Goal: Task Accomplishment & Management: Manage account settings

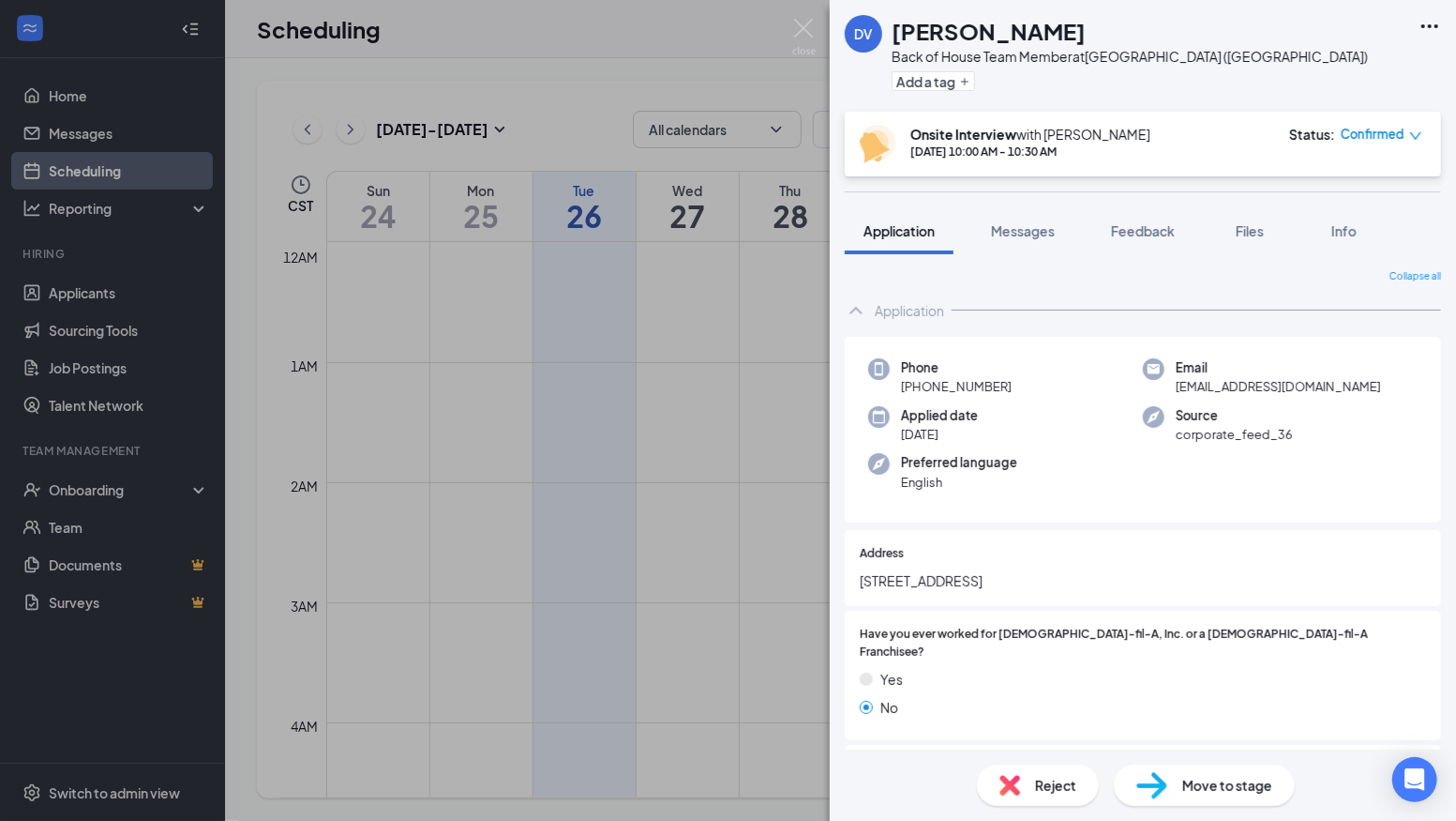
scroll to position [32, 0]
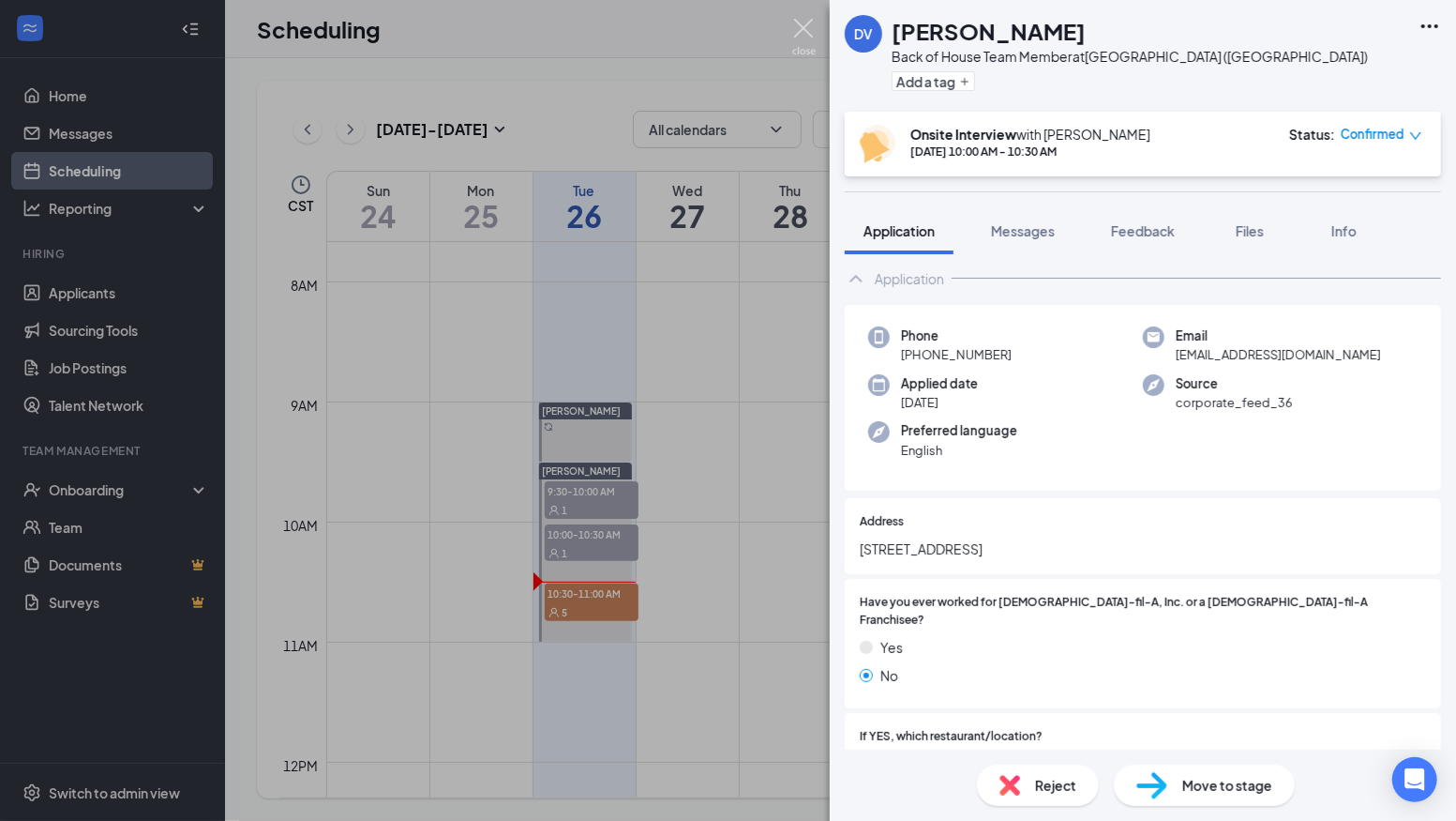
click at [804, 40] on img at bounding box center [804, 37] width 24 height 37
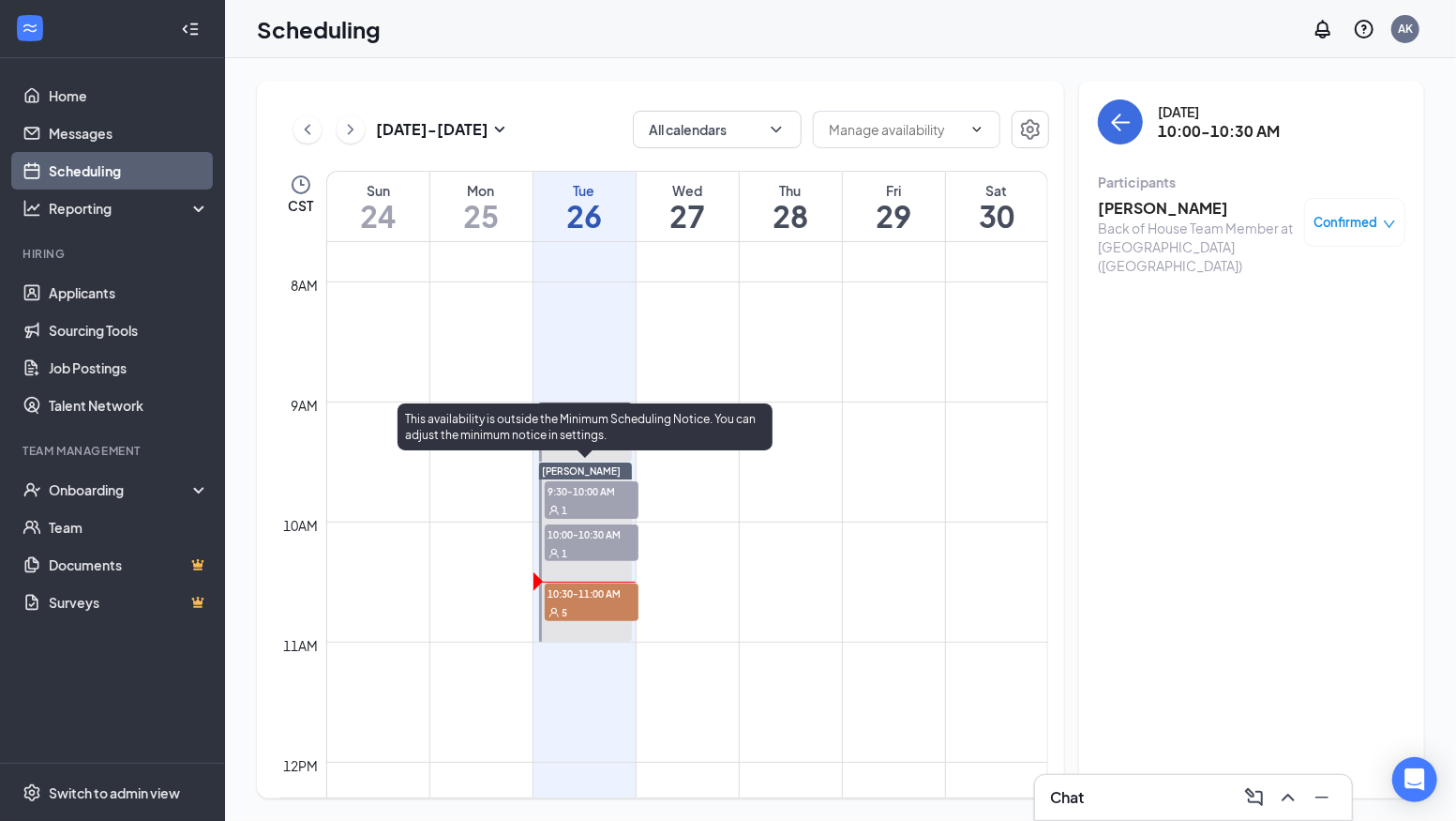
click at [587, 599] on span "10:30-11:00 AM" at bounding box center [592, 593] width 93 height 19
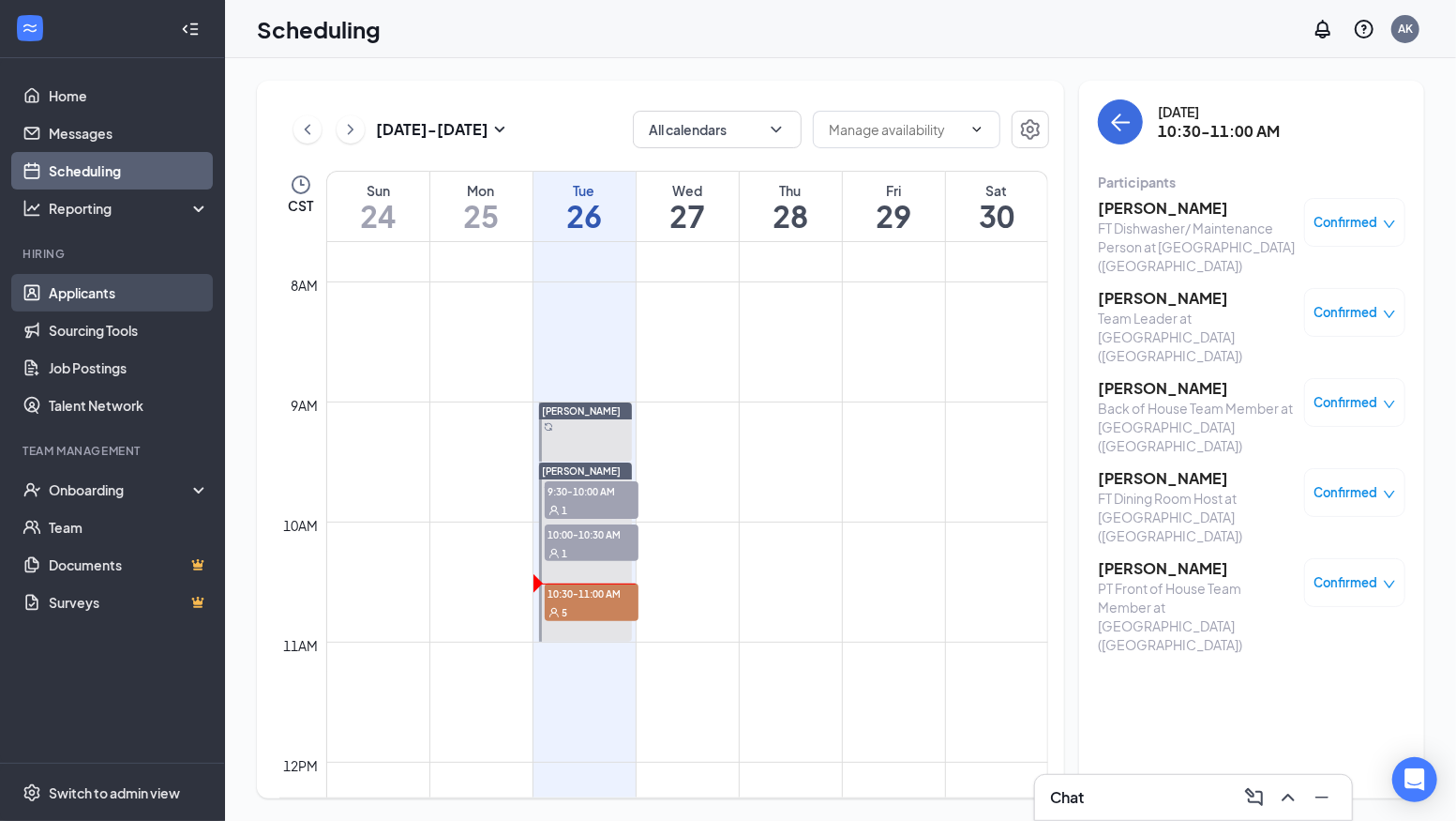
click at [95, 288] on link "Applicants" at bounding box center [129, 293] width 161 height 38
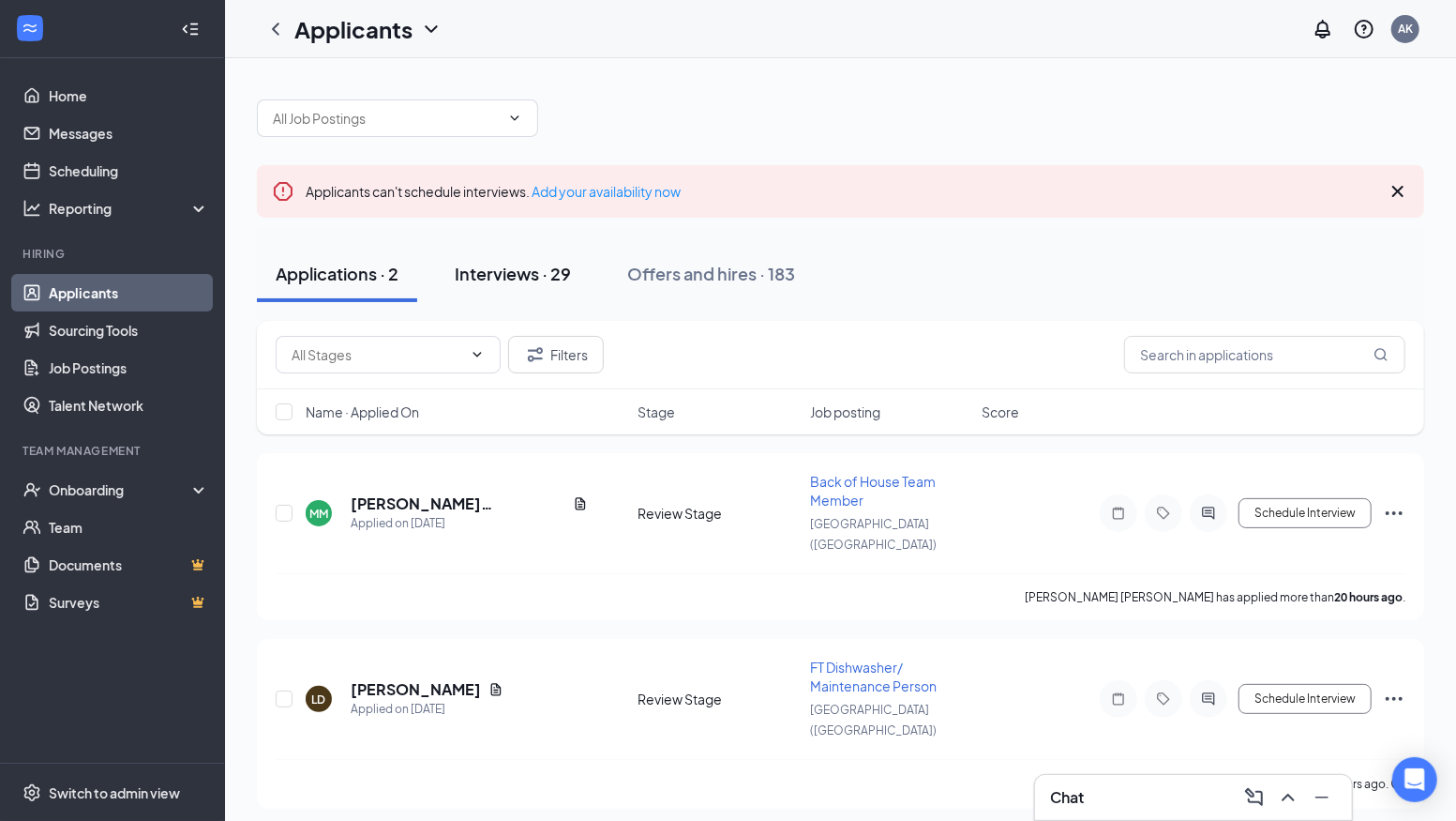
click at [505, 269] on div "Interviews · 29" at bounding box center [512, 274] width 116 height 24
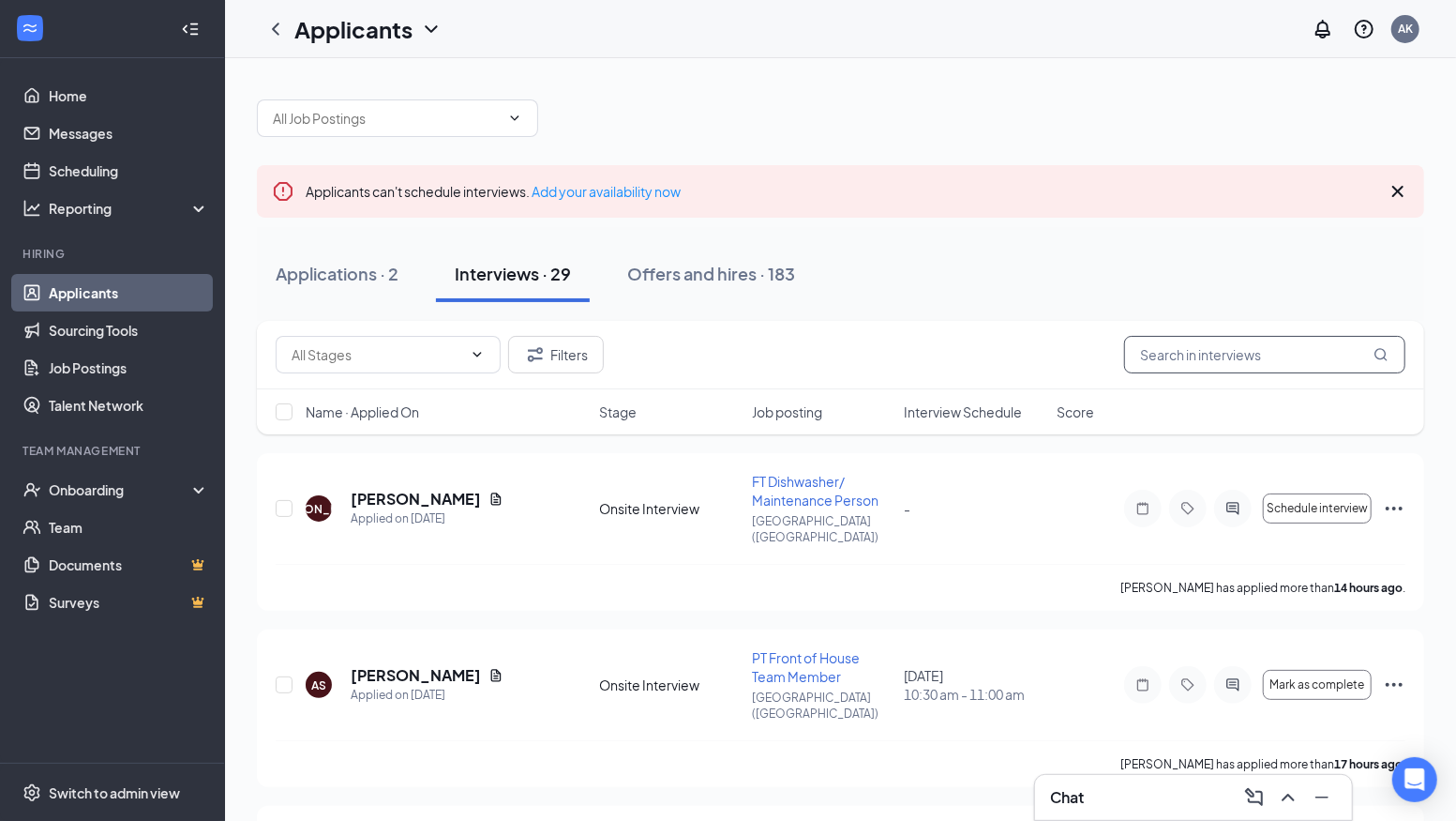
click at [1222, 352] on input "text" at bounding box center [1264, 354] width 281 height 38
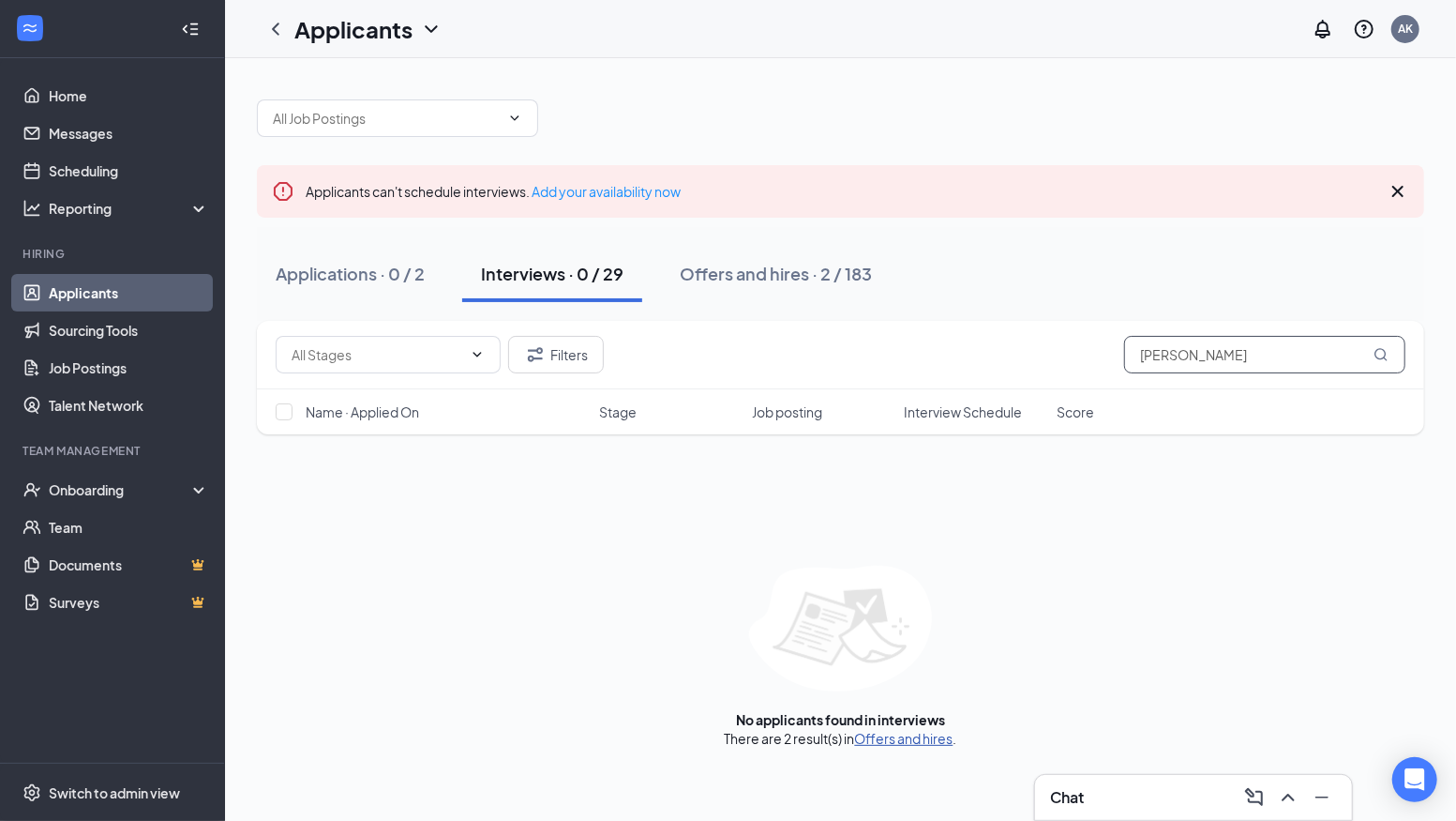
type input "[PERSON_NAME]"
click at [914, 740] on link "Offers and hires" at bounding box center [904, 738] width 98 height 17
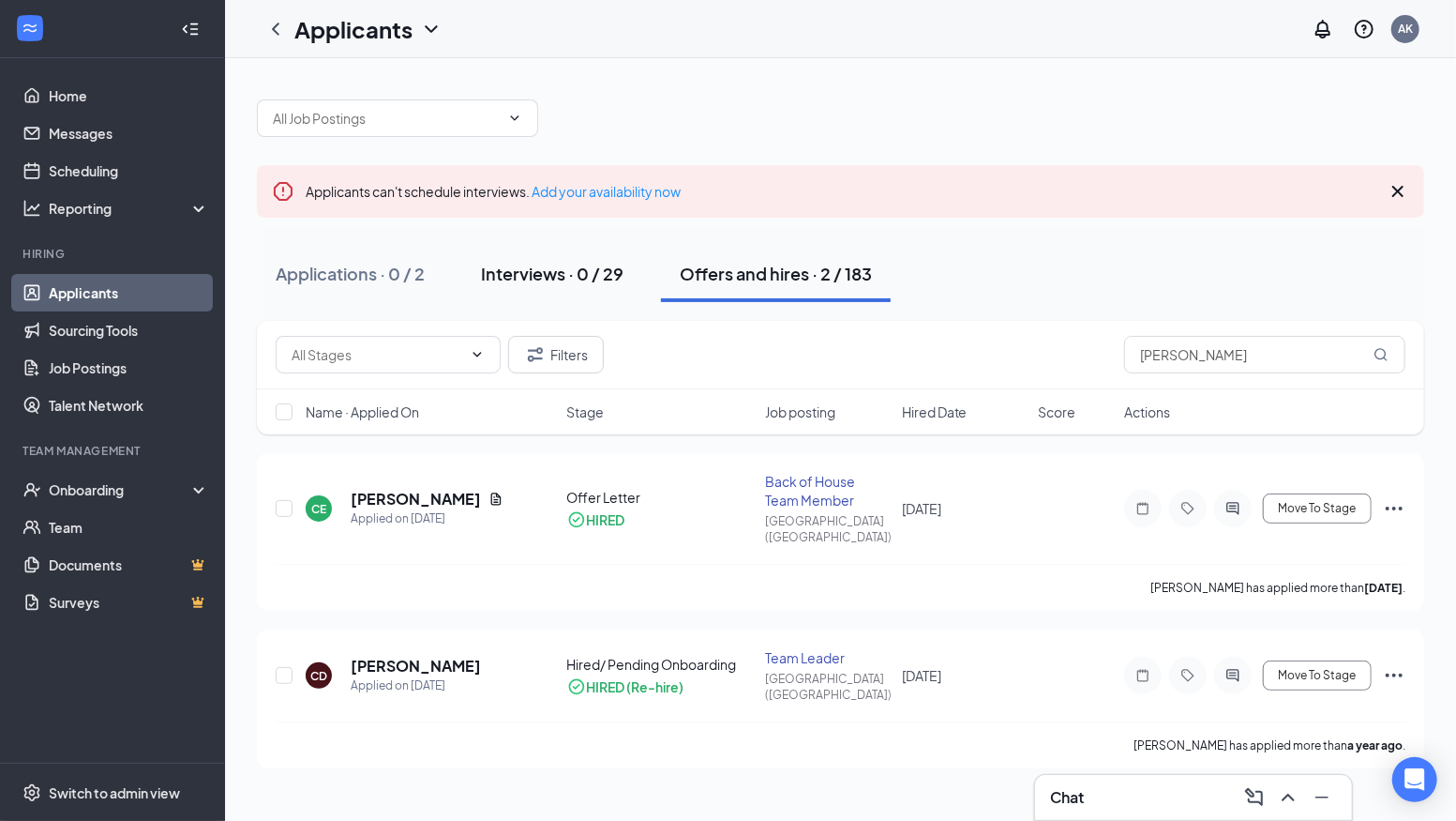
click at [526, 272] on div "Interviews · 0 / 29" at bounding box center [553, 274] width 143 height 24
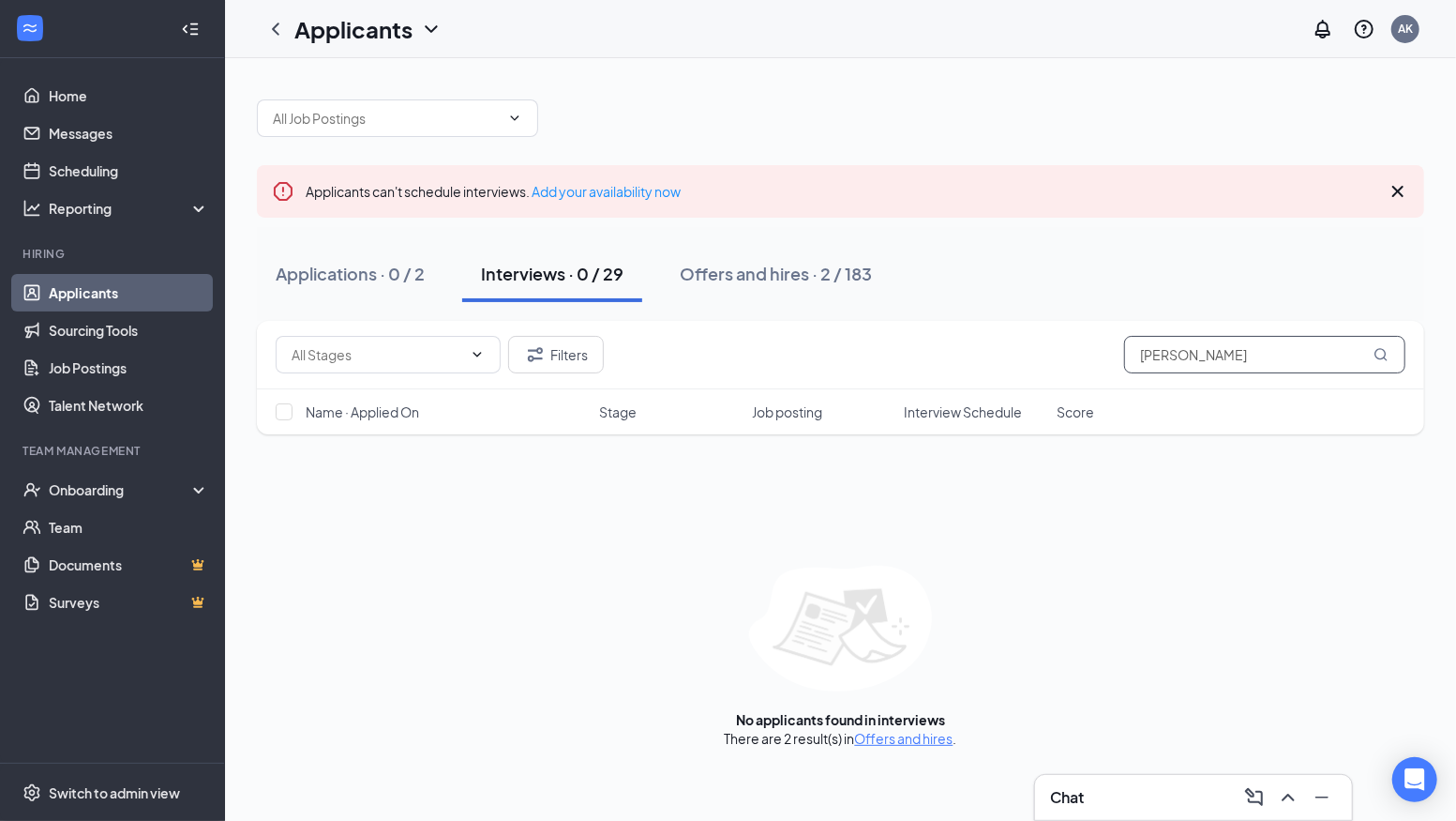
drag, startPoint x: 1238, startPoint y: 351, endPoint x: 1062, endPoint y: 341, distance: 176.3
click at [1066, 342] on div "Filters [PERSON_NAME]" at bounding box center [841, 354] width 1130 height 38
type input "[PERSON_NAME]"
click at [382, 265] on div "Applications · 0 / 2" at bounding box center [350, 274] width 149 height 24
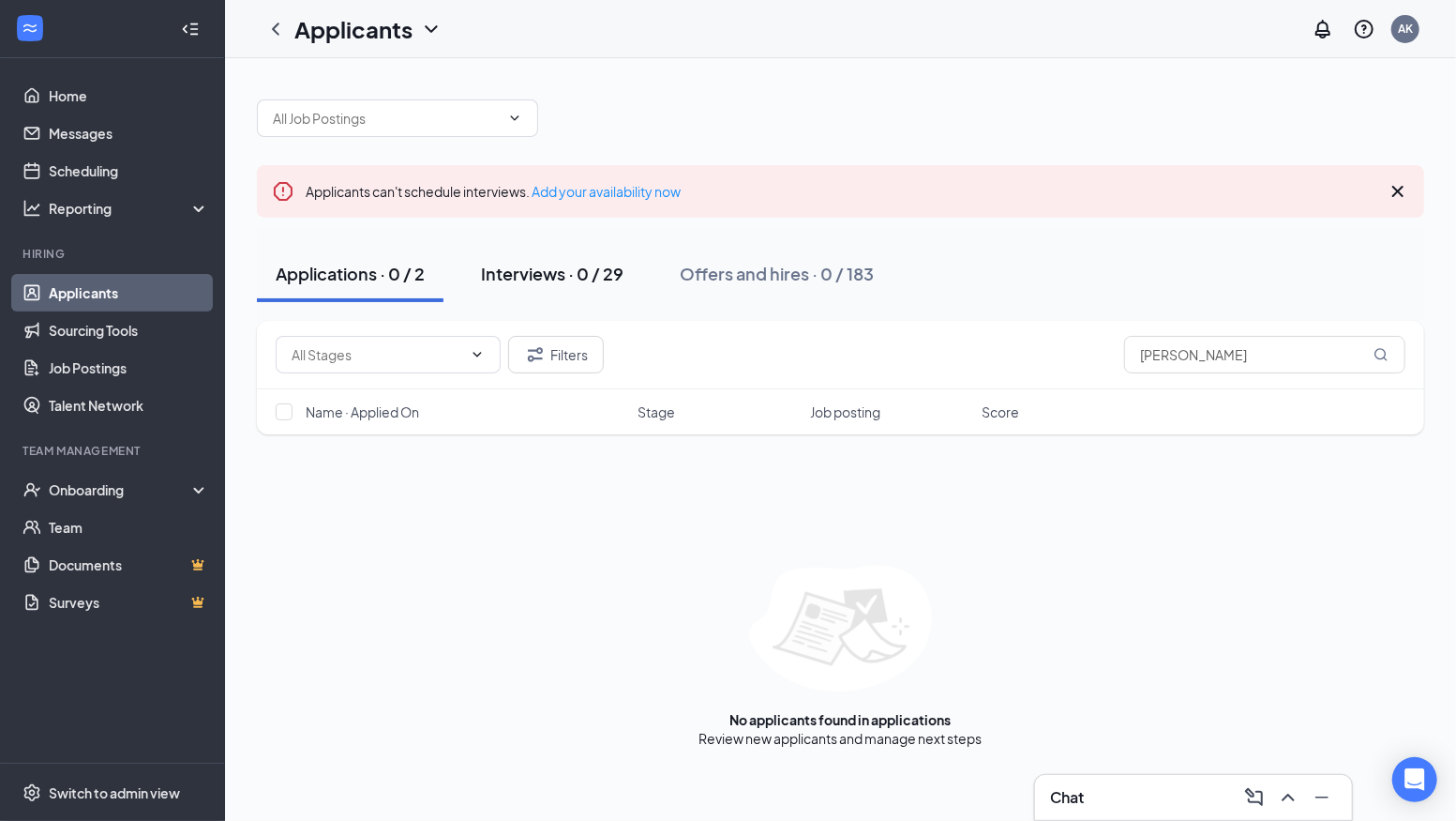
click at [557, 273] on div "Interviews · 0 / 29" at bounding box center [553, 274] width 143 height 24
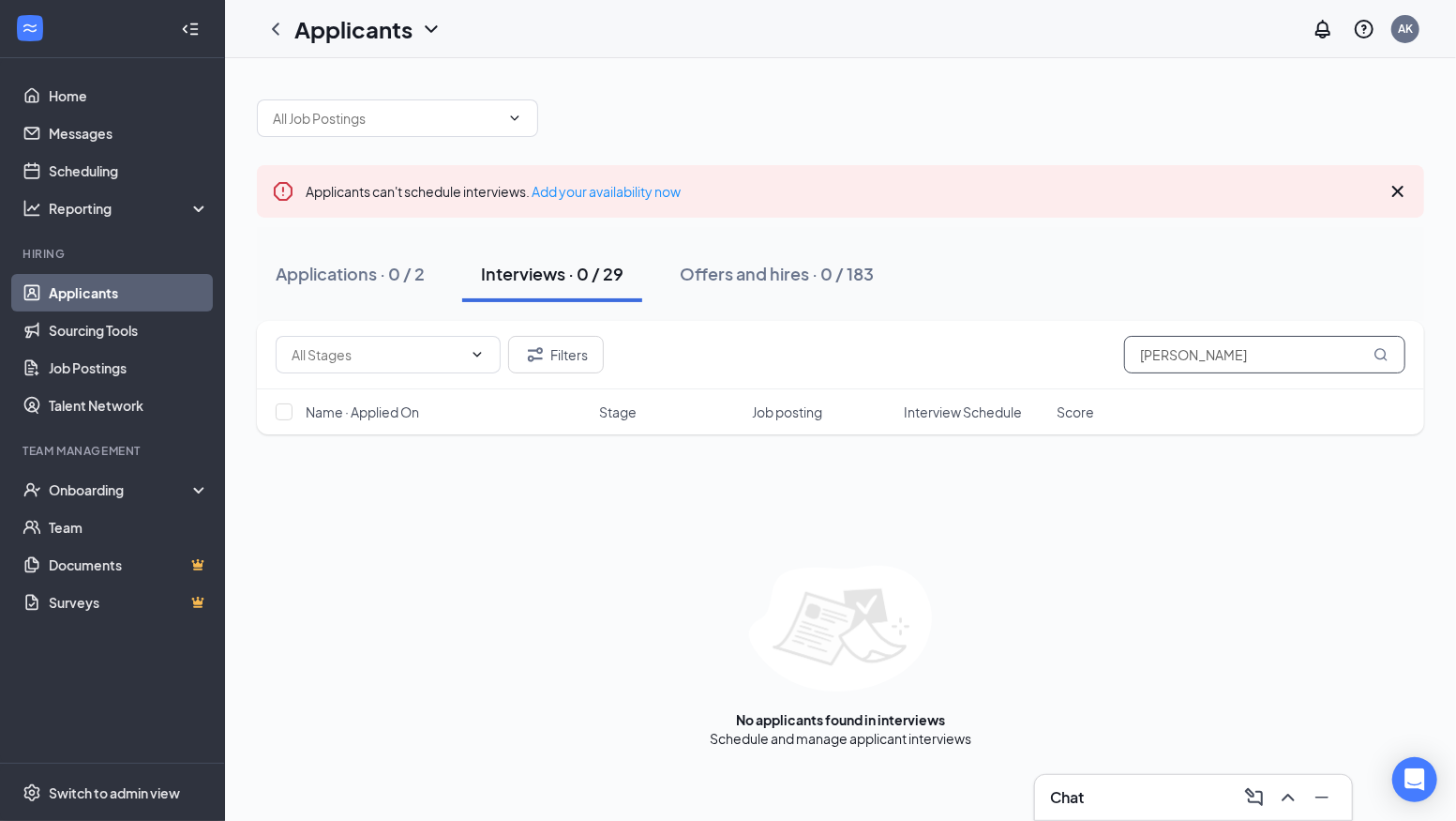
drag, startPoint x: 1277, startPoint y: 353, endPoint x: 962, endPoint y: 310, distance: 317.9
click at [963, 310] on div "Applicants can't schedule interviews. Add your availability now Applications · …" at bounding box center [841, 414] width 1167 height 667
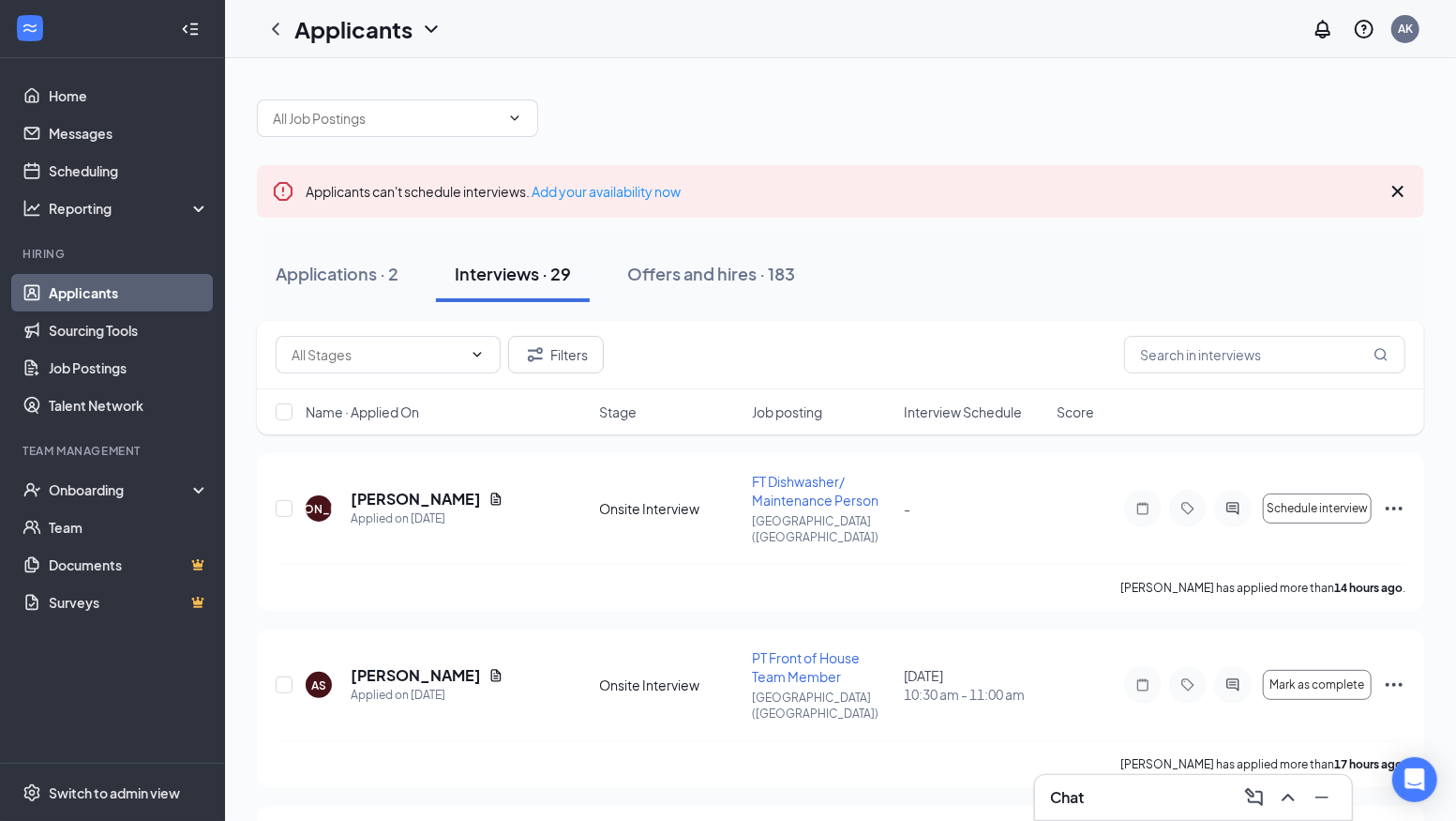
click at [950, 409] on span "Interview Schedule" at bounding box center [963, 411] width 118 height 19
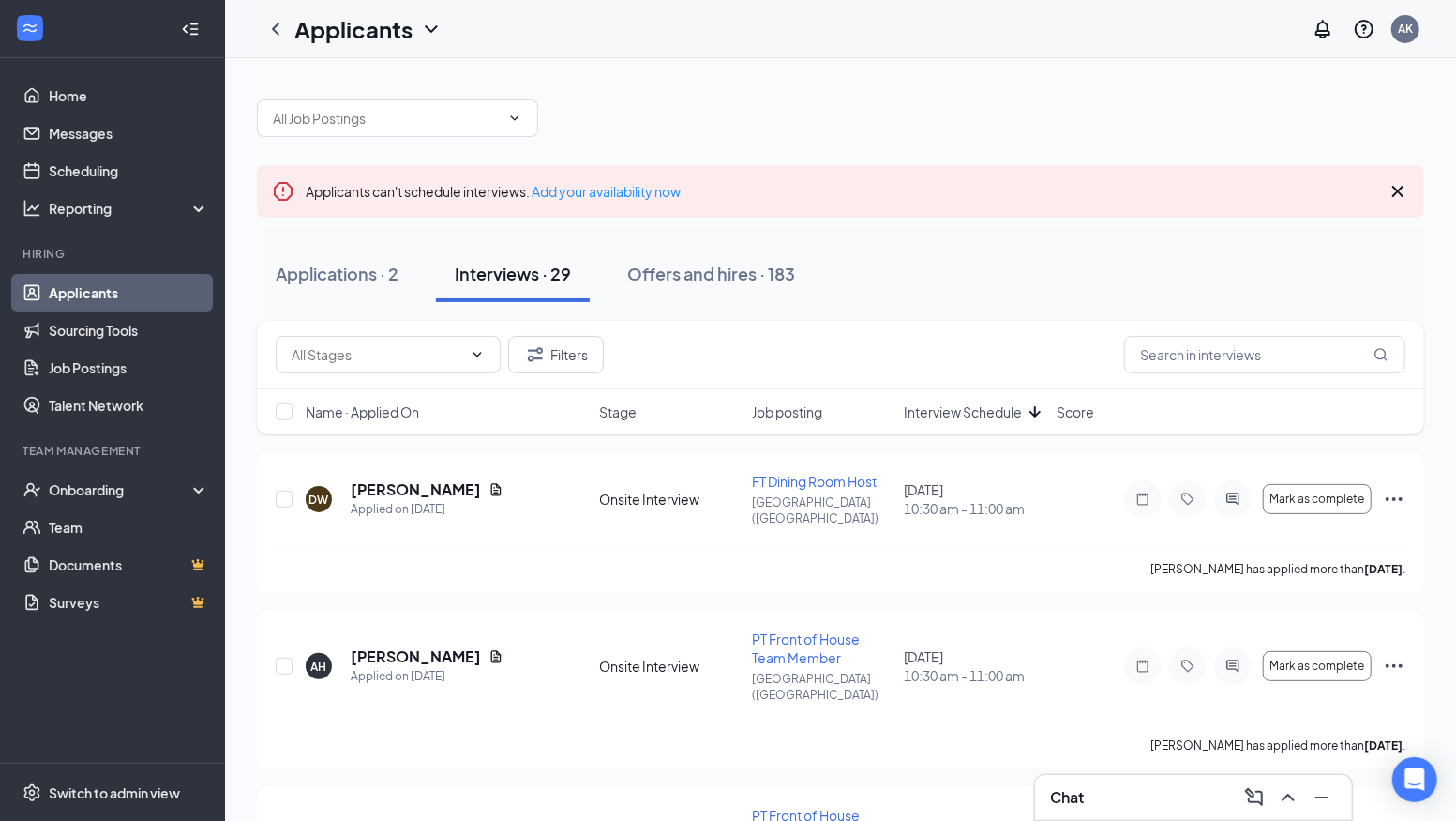
click at [959, 423] on div "Name · Applied On Stage Job posting Interview Schedule Score" at bounding box center [841, 411] width 1167 height 45
click at [961, 410] on span "Interview Schedule" at bounding box center [963, 411] width 118 height 19
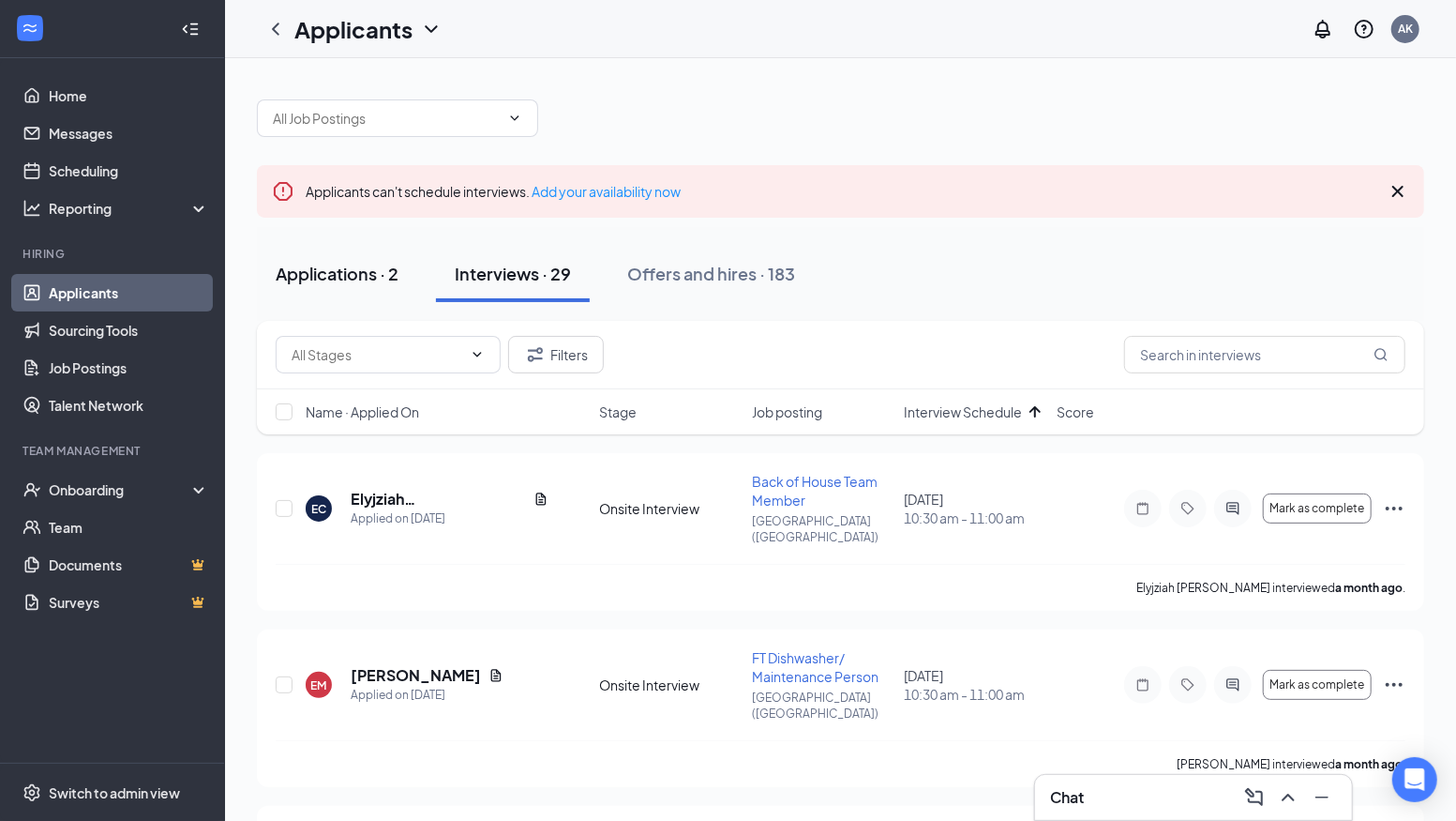
click at [330, 270] on div "Applications · 2" at bounding box center [337, 274] width 123 height 24
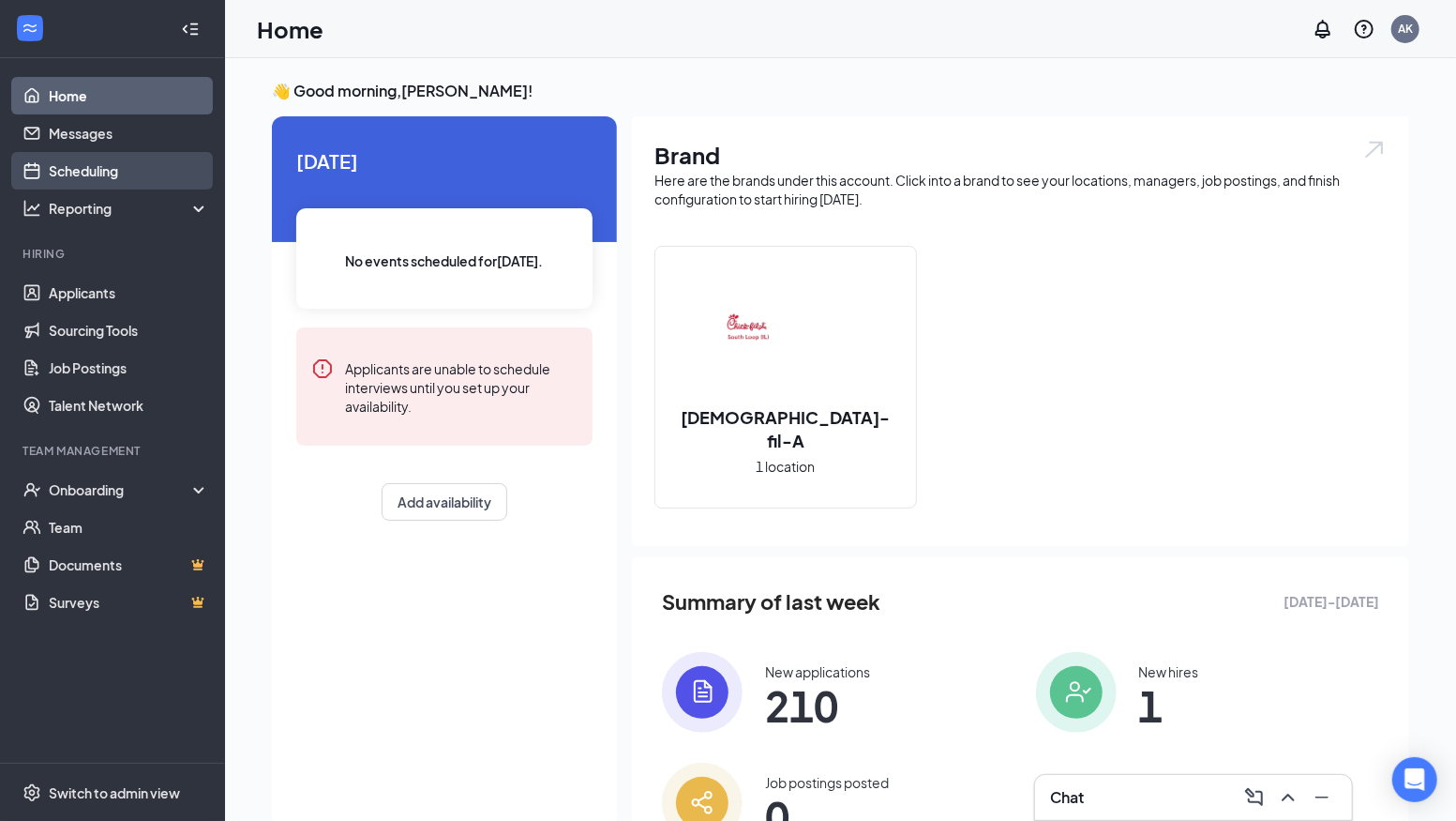
click at [80, 176] on link "Scheduling" at bounding box center [129, 171] width 161 height 38
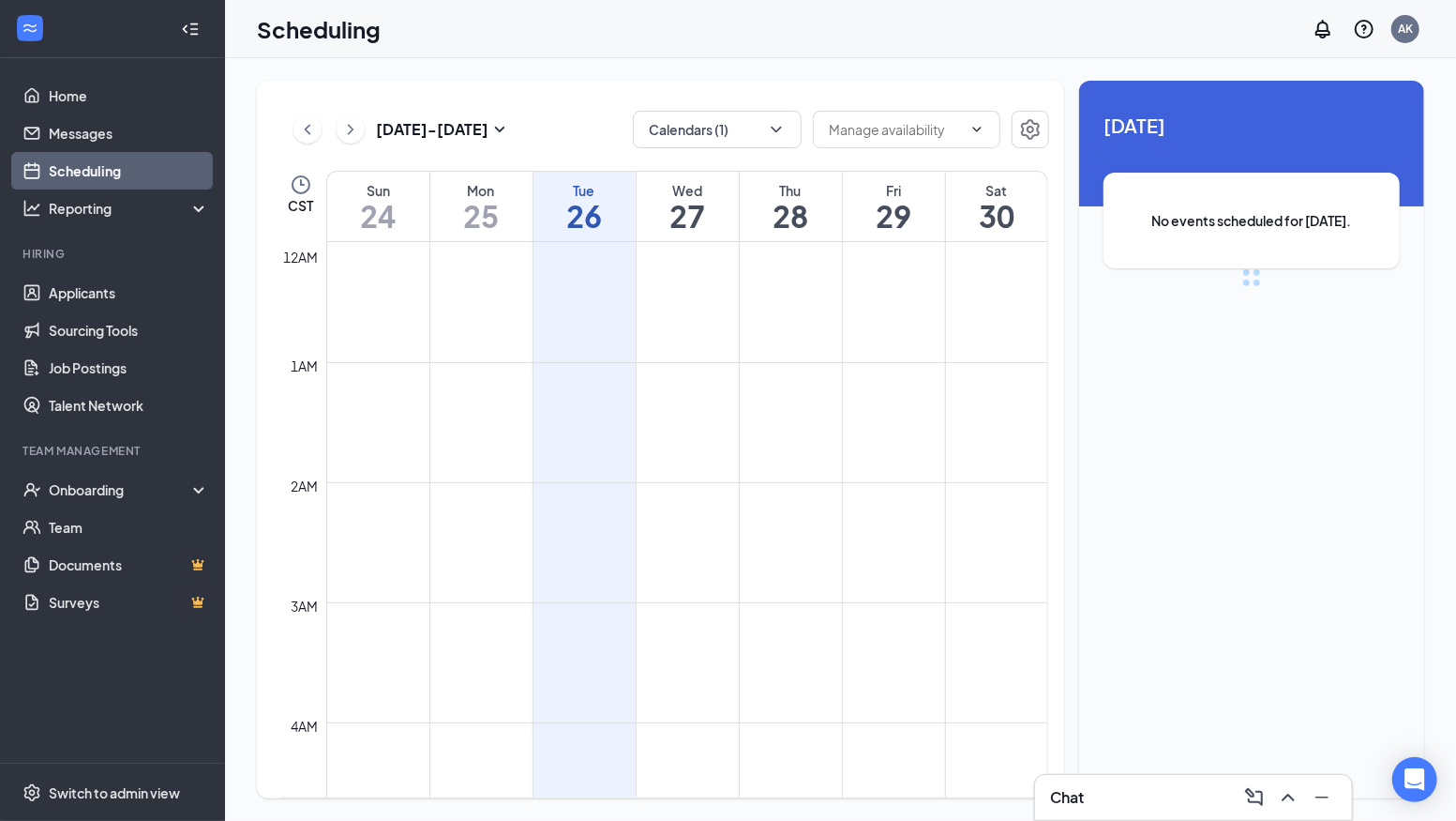
scroll to position [921, 0]
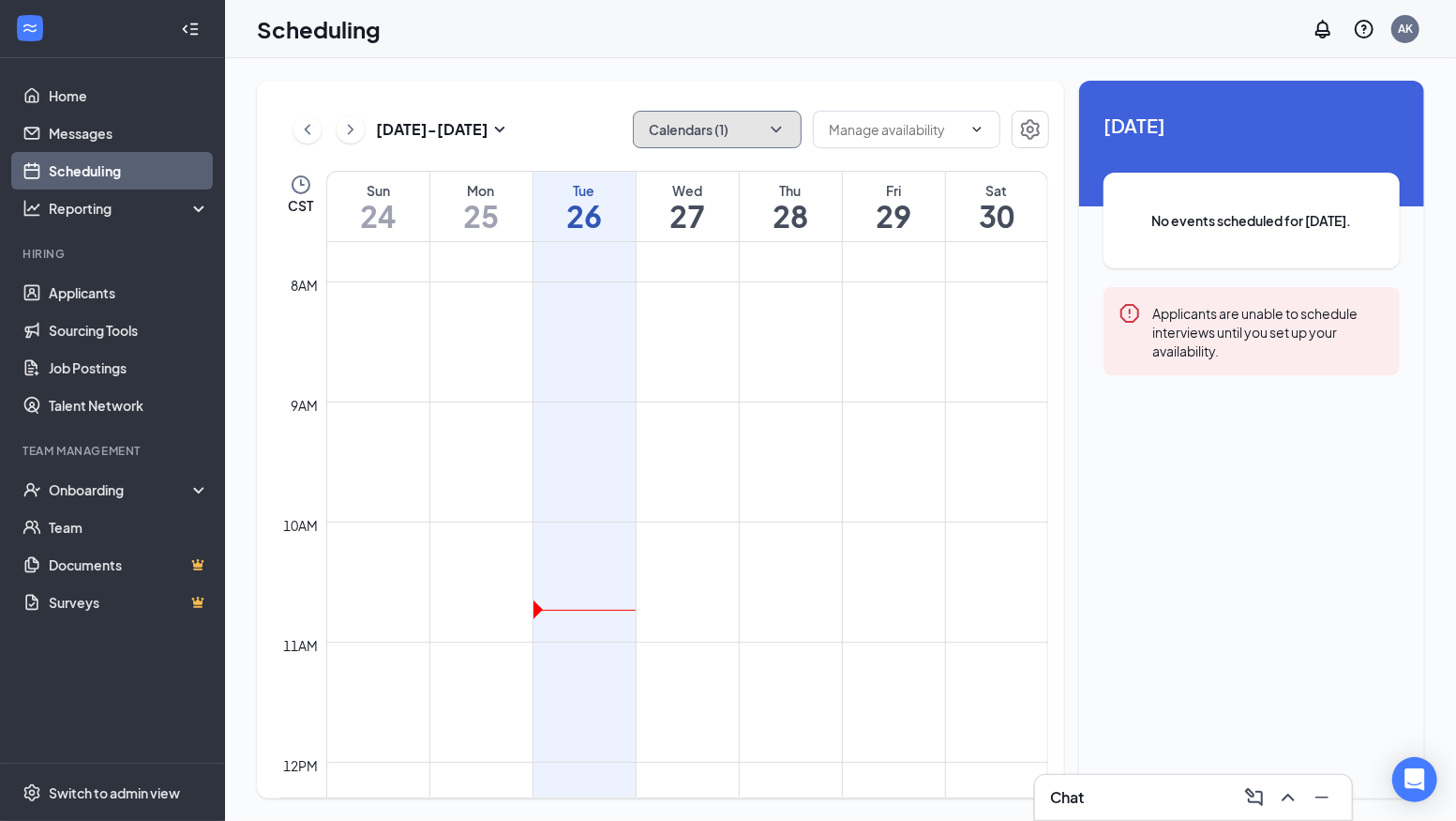
click at [713, 120] on button "Calendars (1)" at bounding box center [718, 129] width 169 height 38
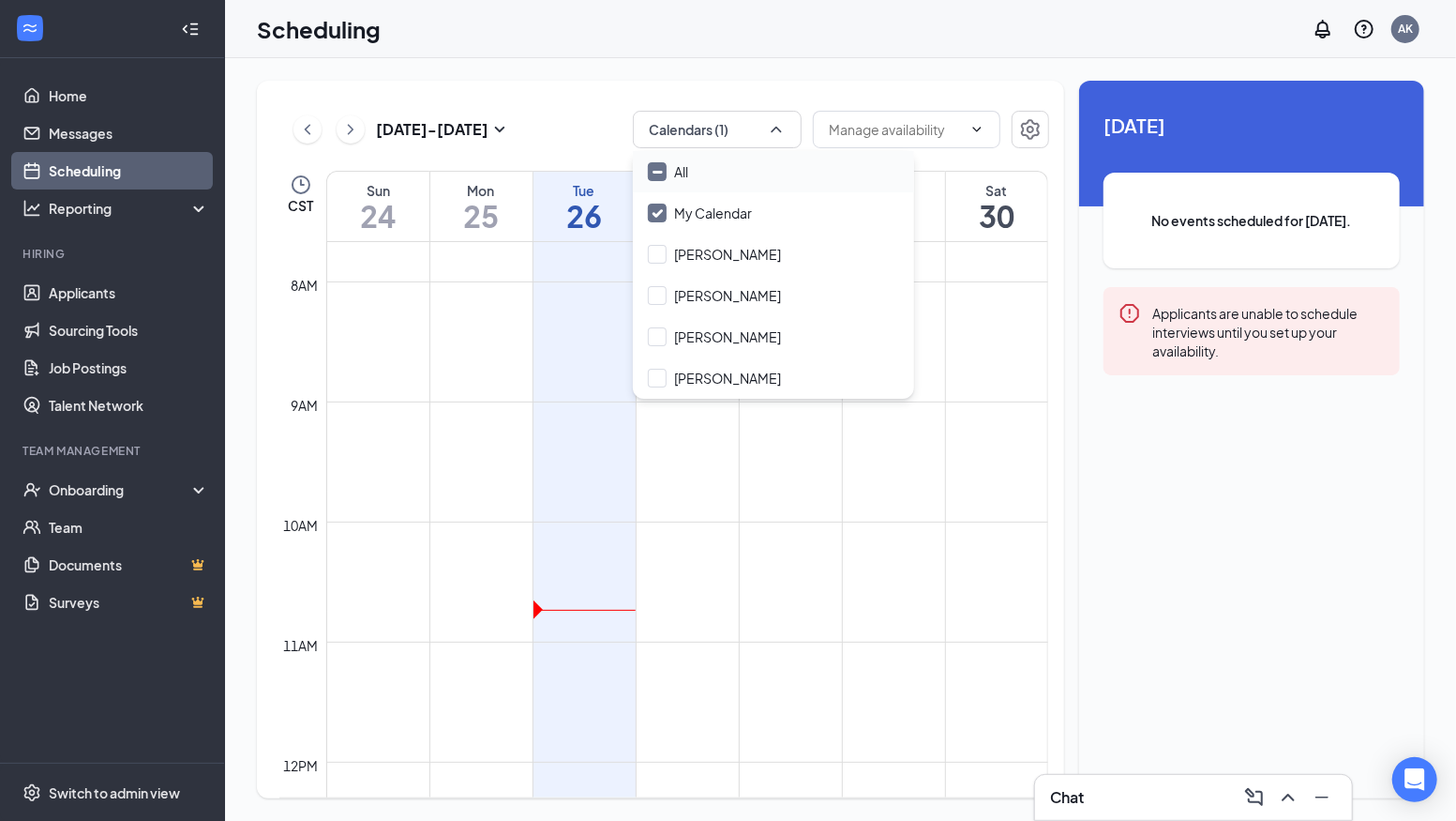
click at [663, 173] on input "All" at bounding box center [668, 171] width 41 height 19
checkbox input "true"
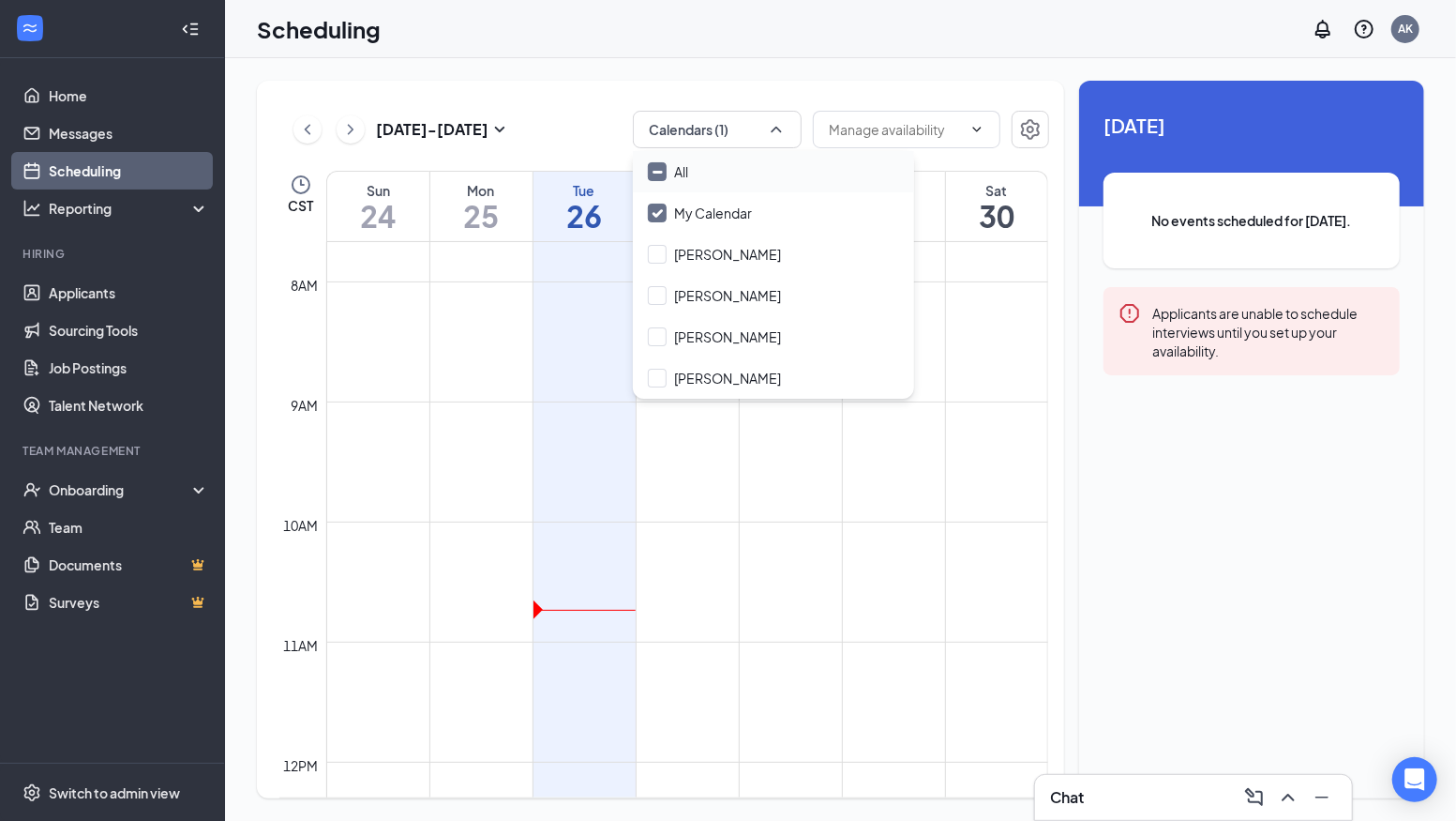
checkbox input "true"
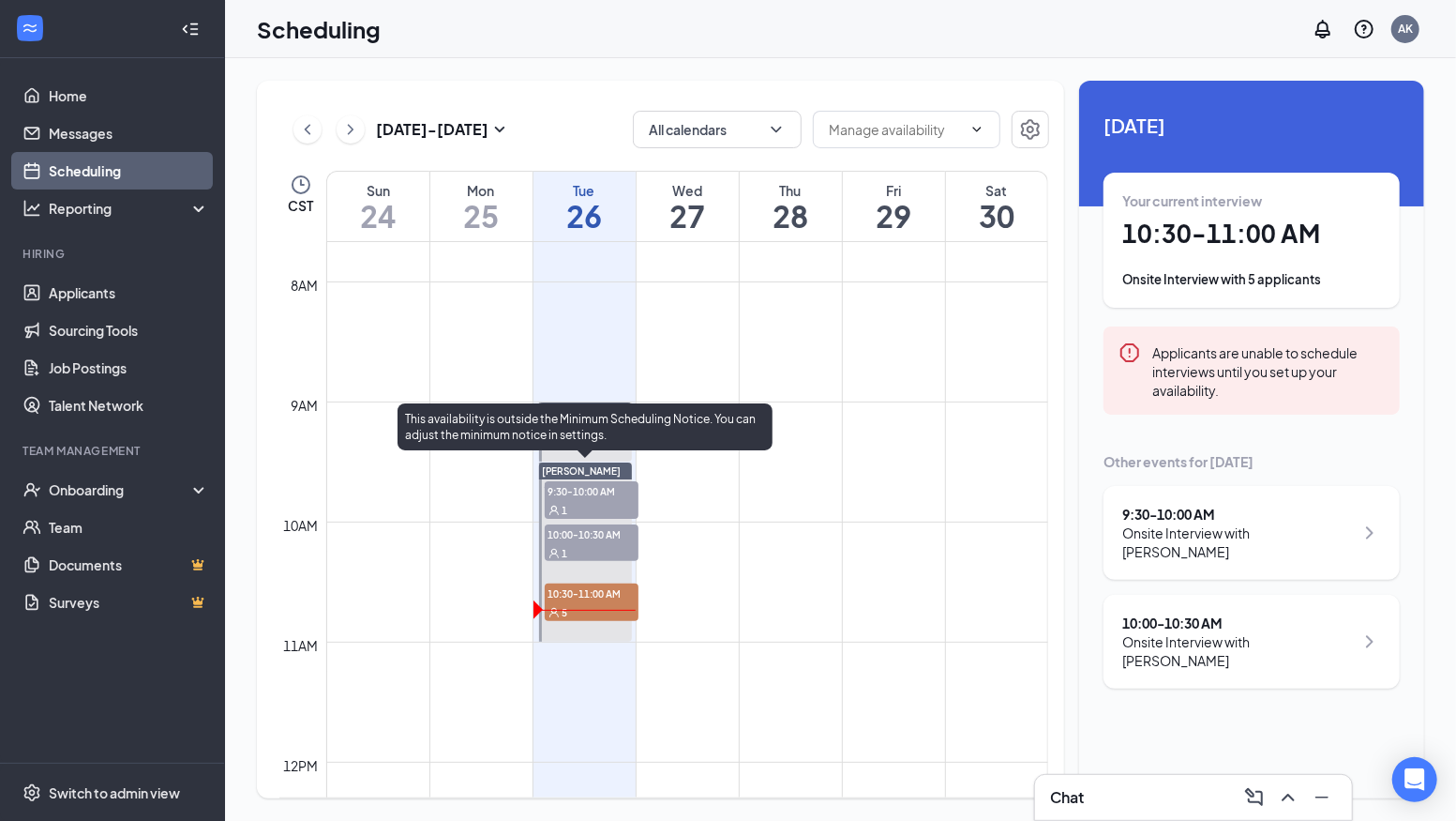
click at [580, 606] on div "5" at bounding box center [592, 612] width 93 height 19
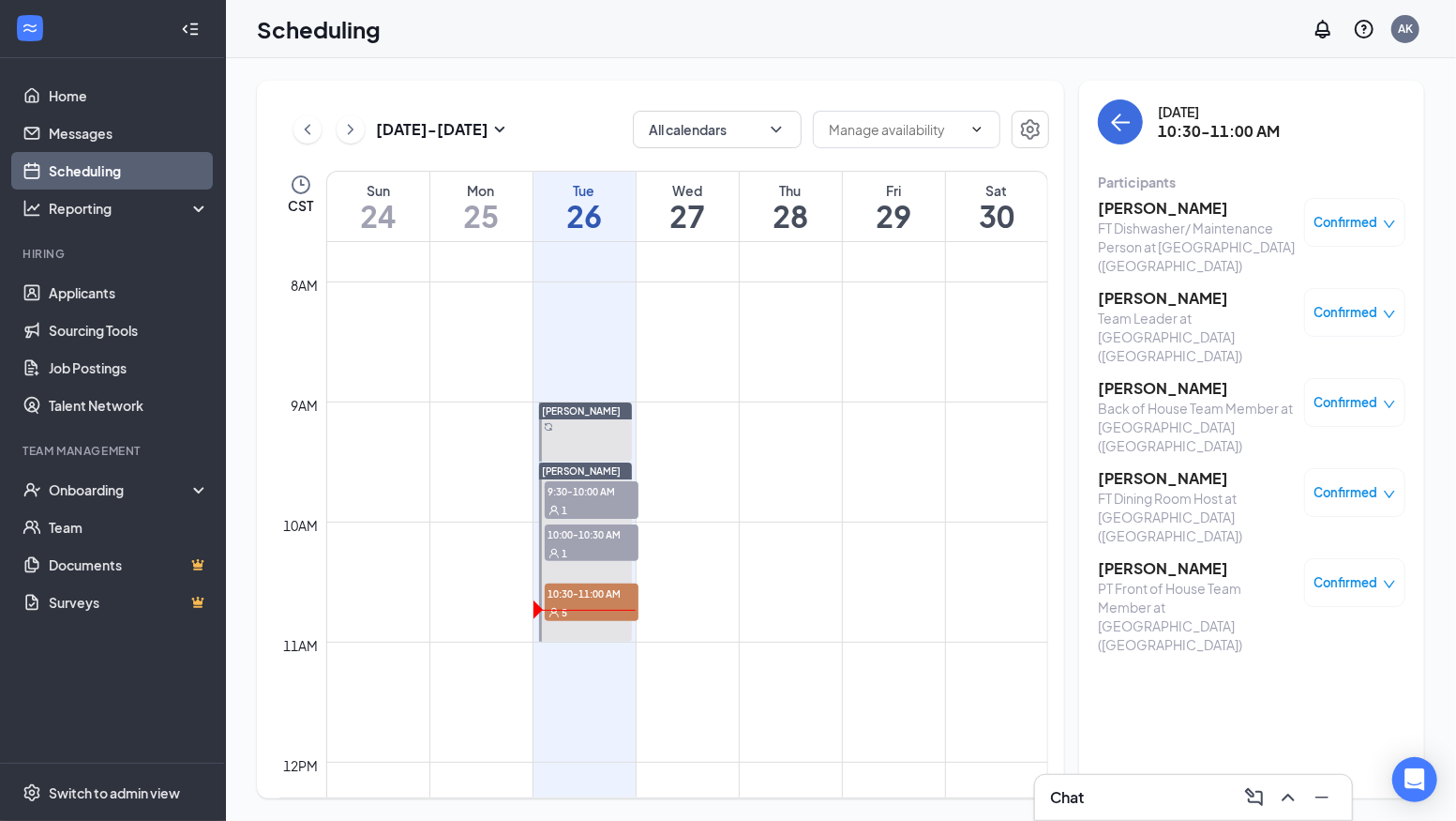
click at [1140, 378] on h3 "[PERSON_NAME]" at bounding box center [1196, 388] width 197 height 21
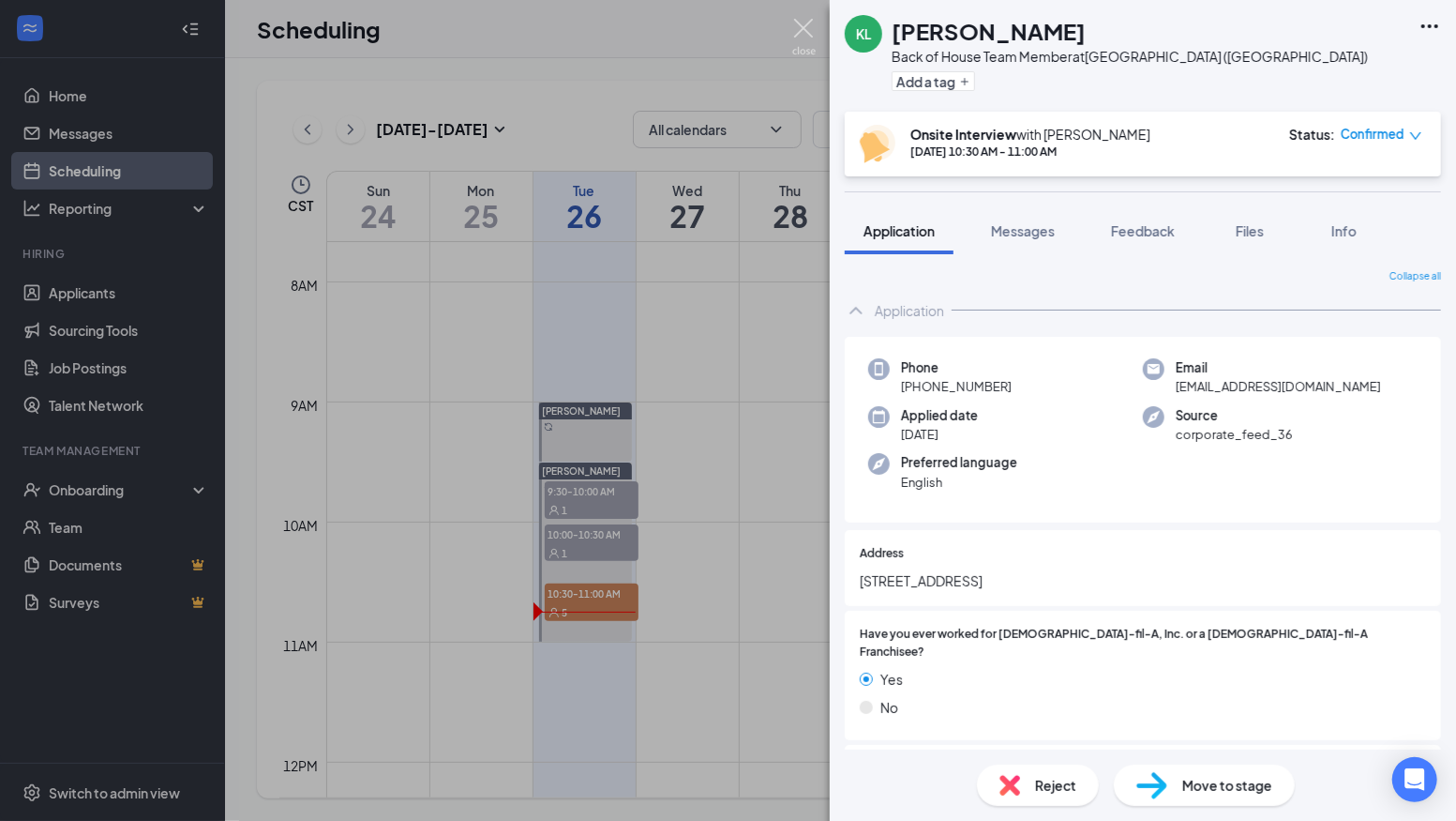
click at [804, 35] on img at bounding box center [804, 37] width 24 height 37
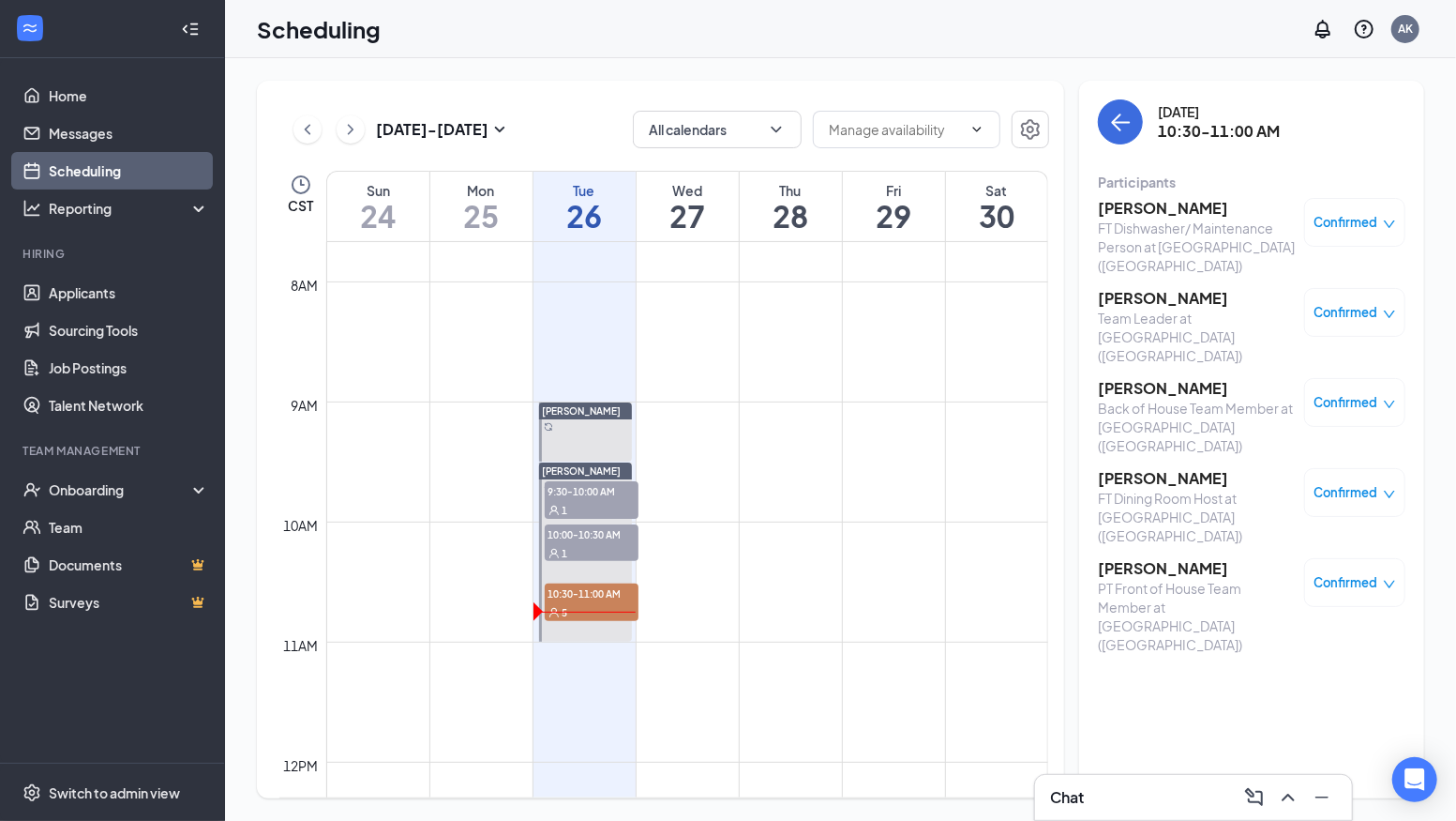
click at [1146, 288] on h3 "[PERSON_NAME]" at bounding box center [1196, 298] width 197 height 21
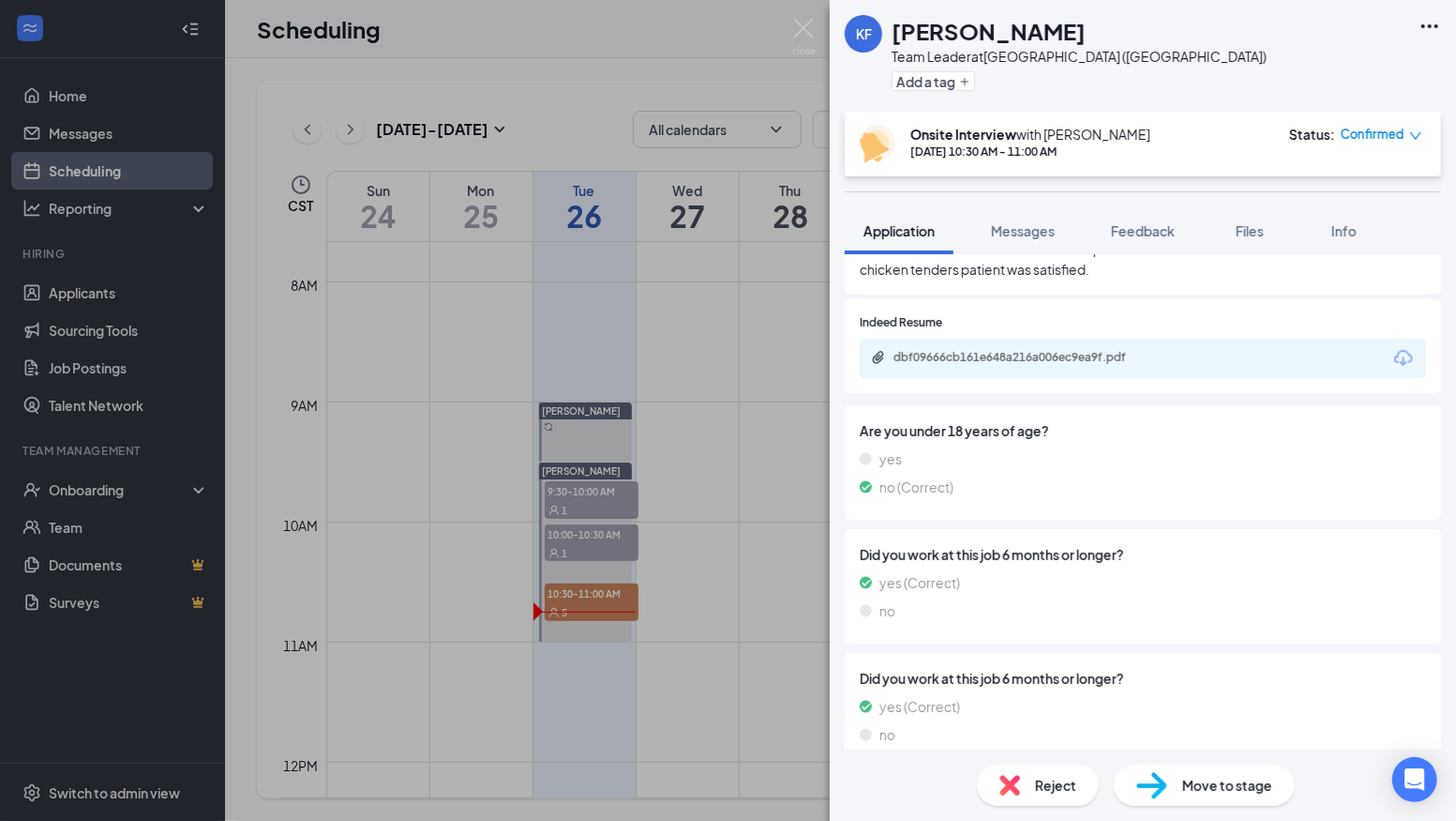
scroll to position [1026, 0]
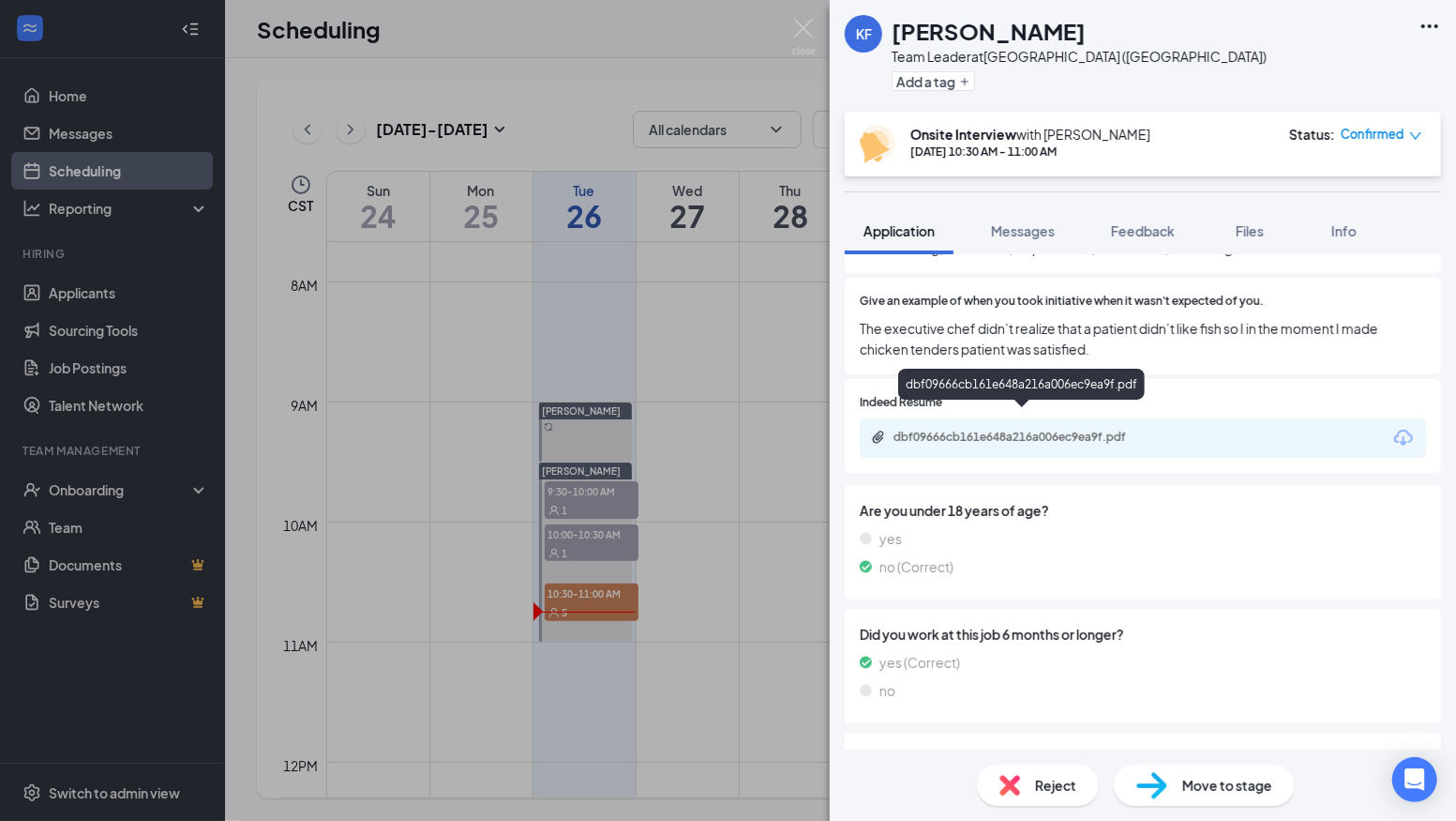
click at [1025, 430] on div "dbf09666cb161e648a216a006ec9ea9f.pdf" at bounding box center [1024, 437] width 263 height 15
click at [800, 31] on img at bounding box center [804, 37] width 24 height 37
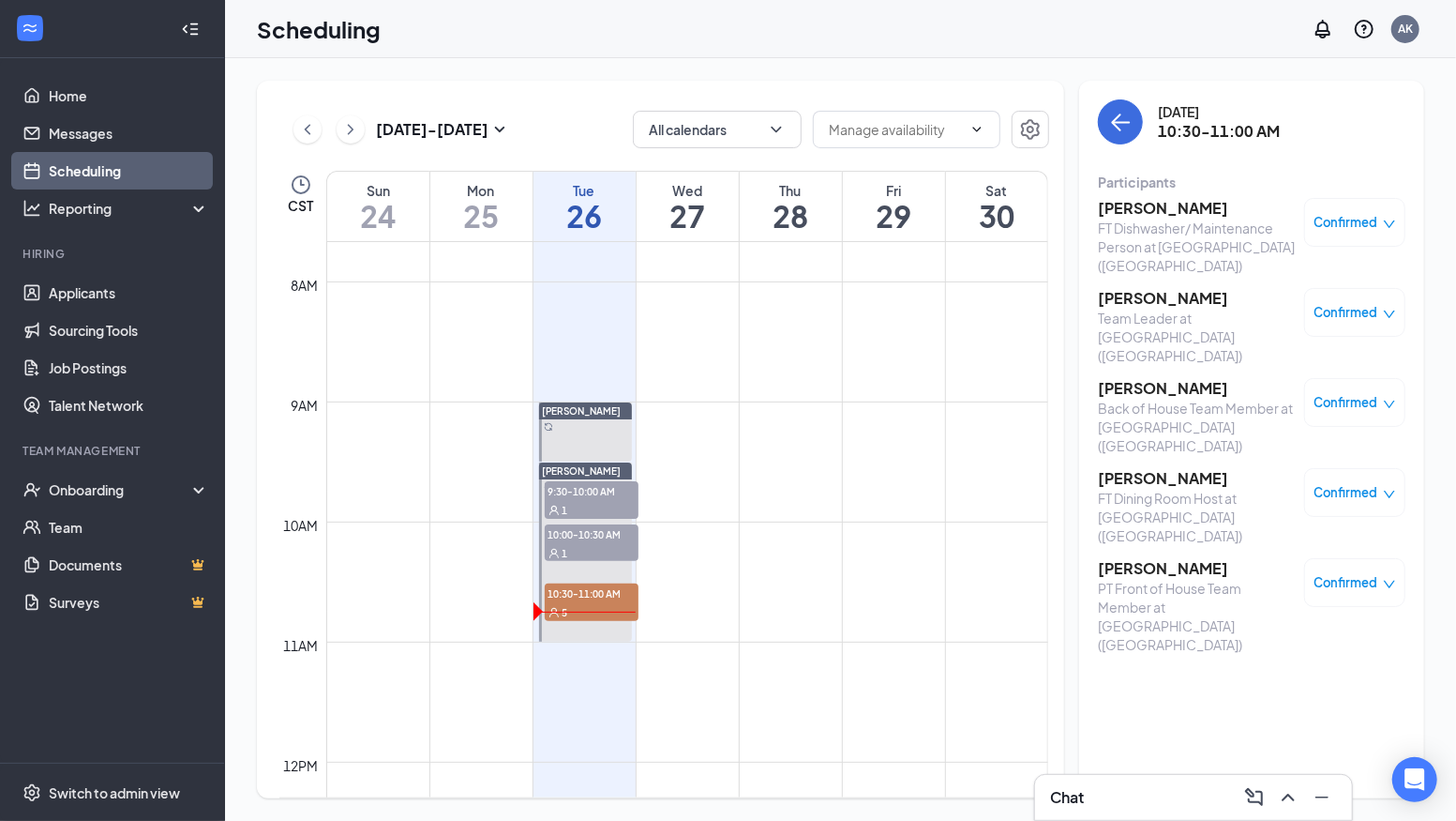
click at [1157, 558] on h3 "[PERSON_NAME]" at bounding box center [1196, 568] width 197 height 21
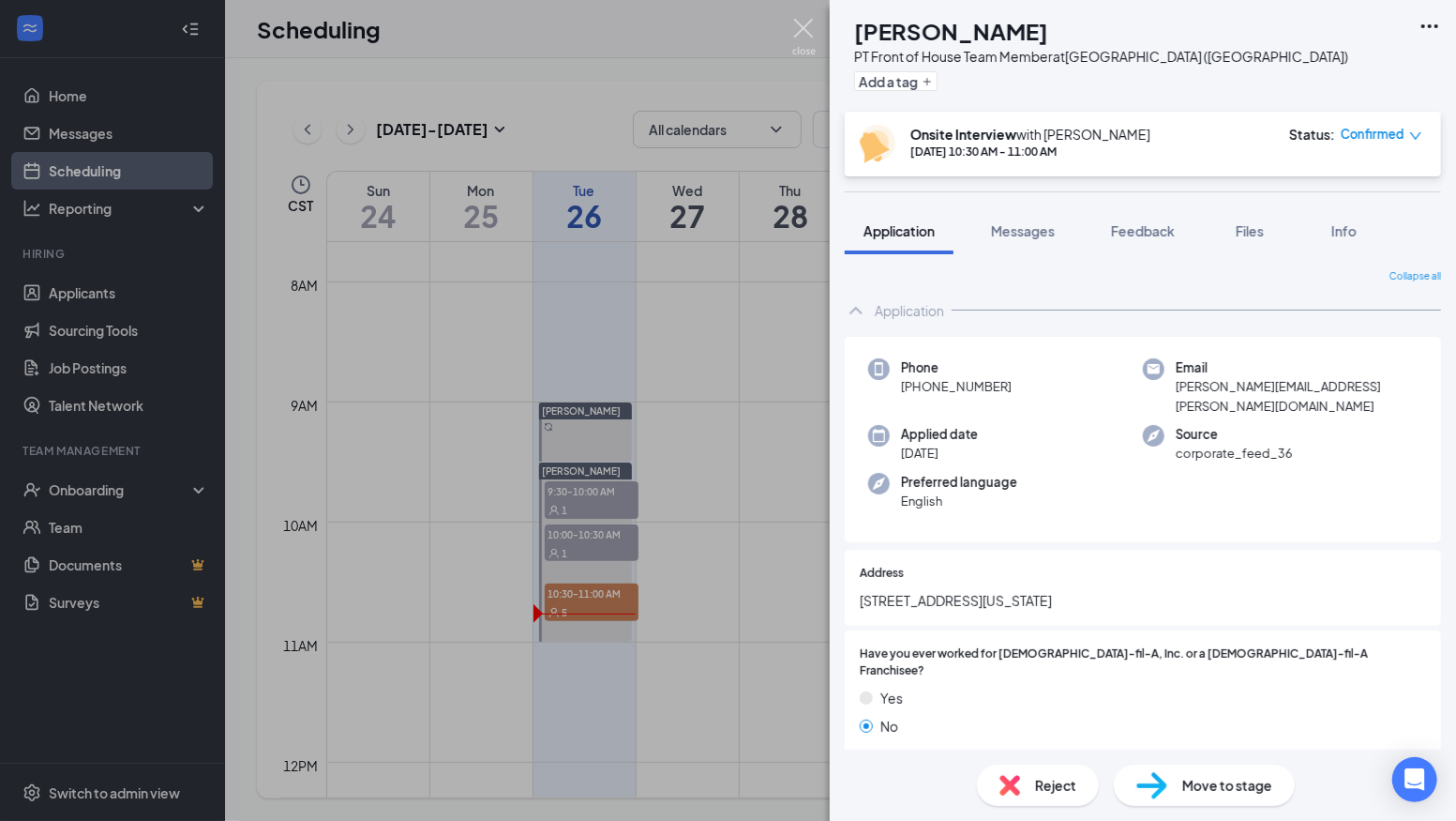
click at [809, 33] on img at bounding box center [804, 37] width 24 height 37
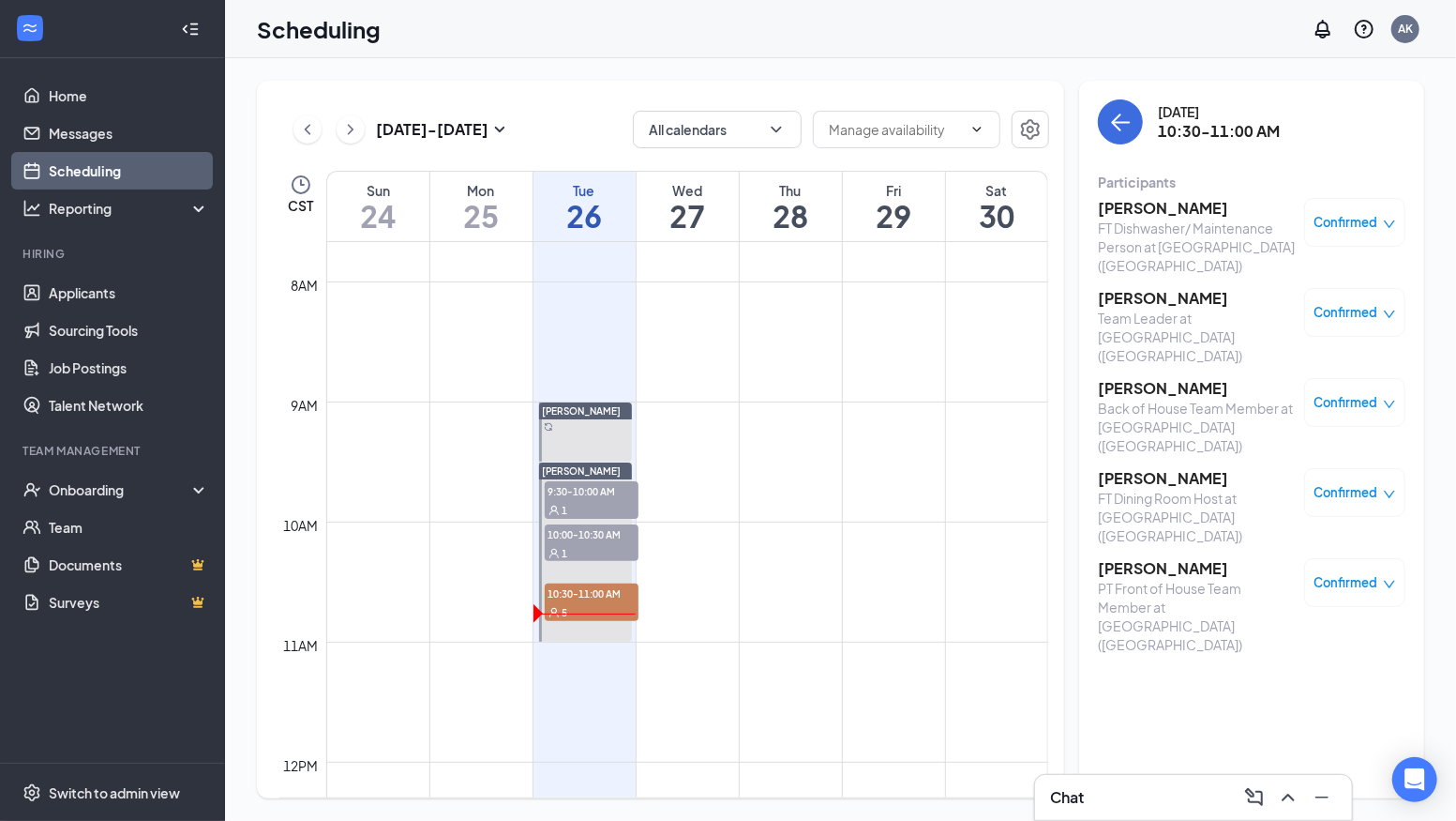
click at [1147, 208] on h3 "[PERSON_NAME]" at bounding box center [1196, 207] width 197 height 21
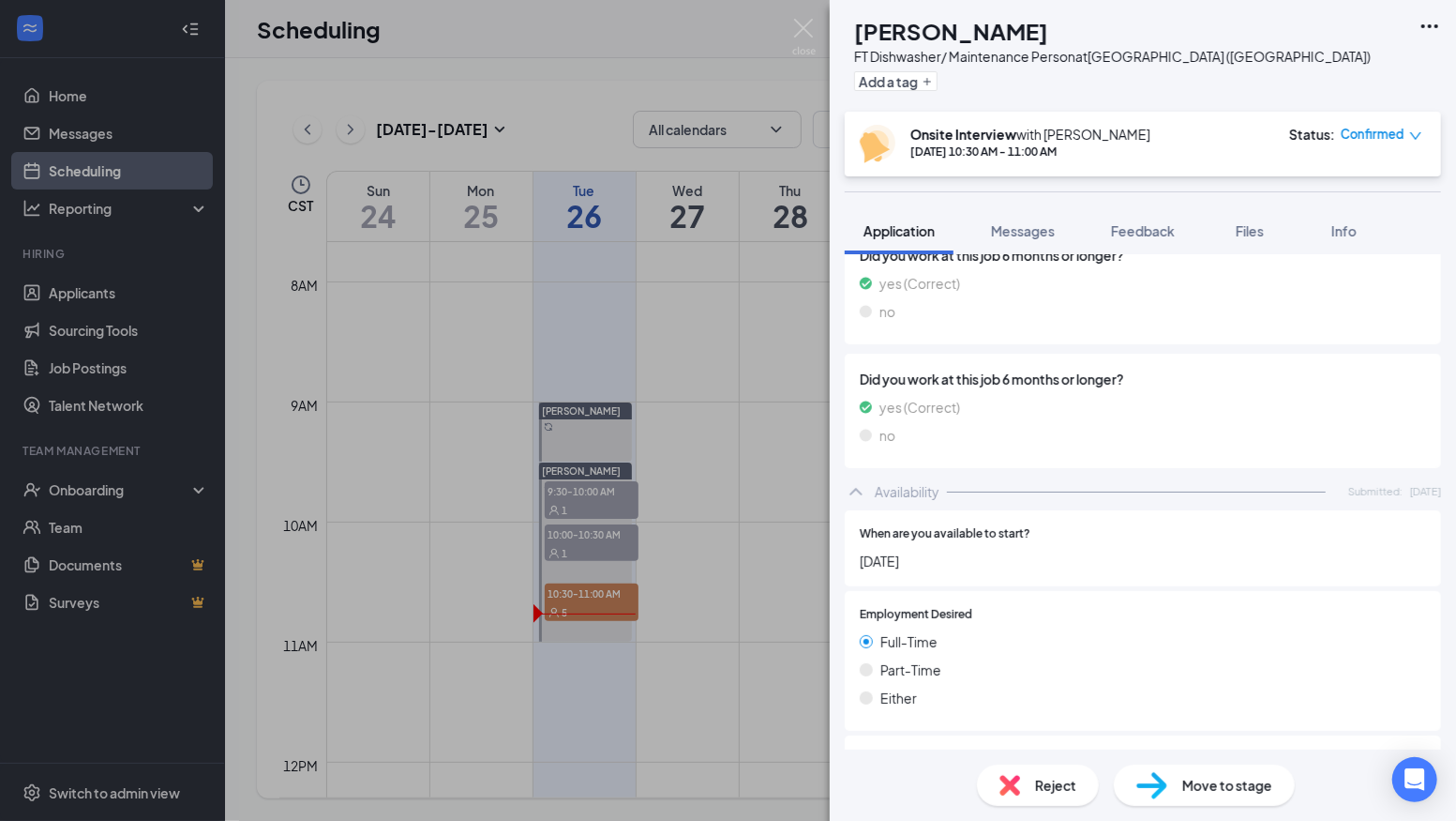
scroll to position [1933, 0]
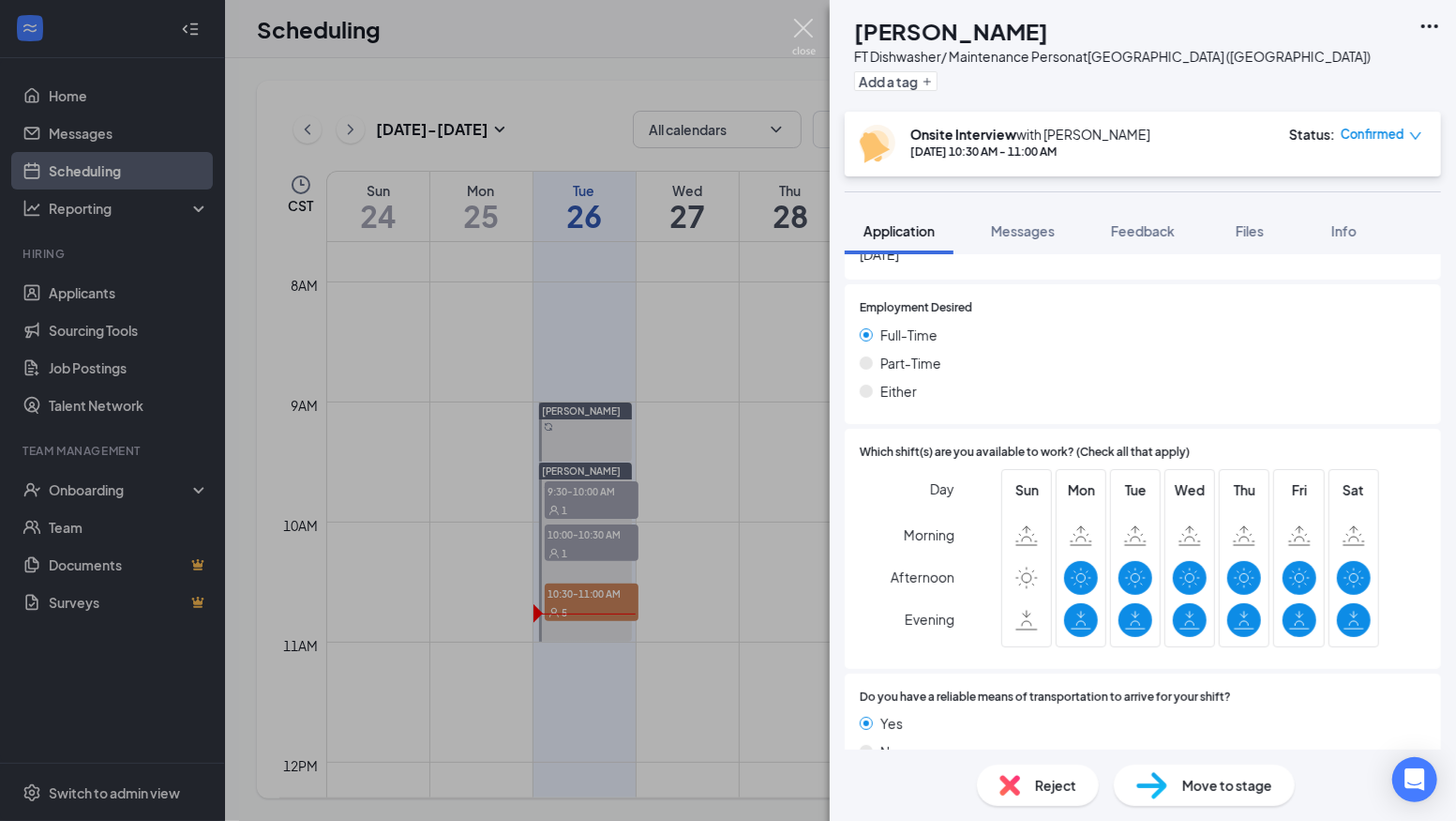
click at [806, 35] on img at bounding box center [804, 37] width 24 height 37
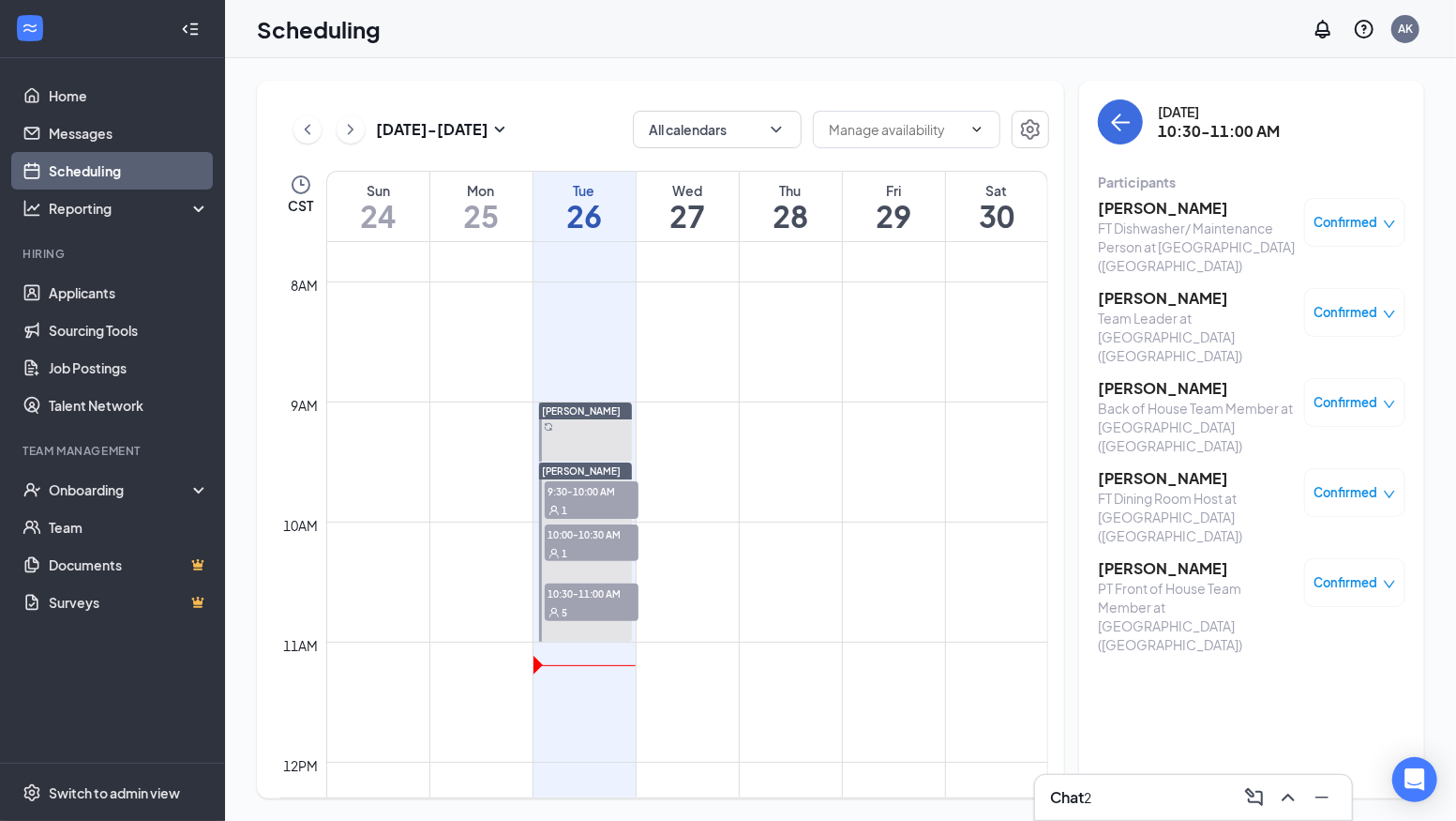
click at [1143, 558] on h3 "[PERSON_NAME]" at bounding box center [1196, 568] width 197 height 21
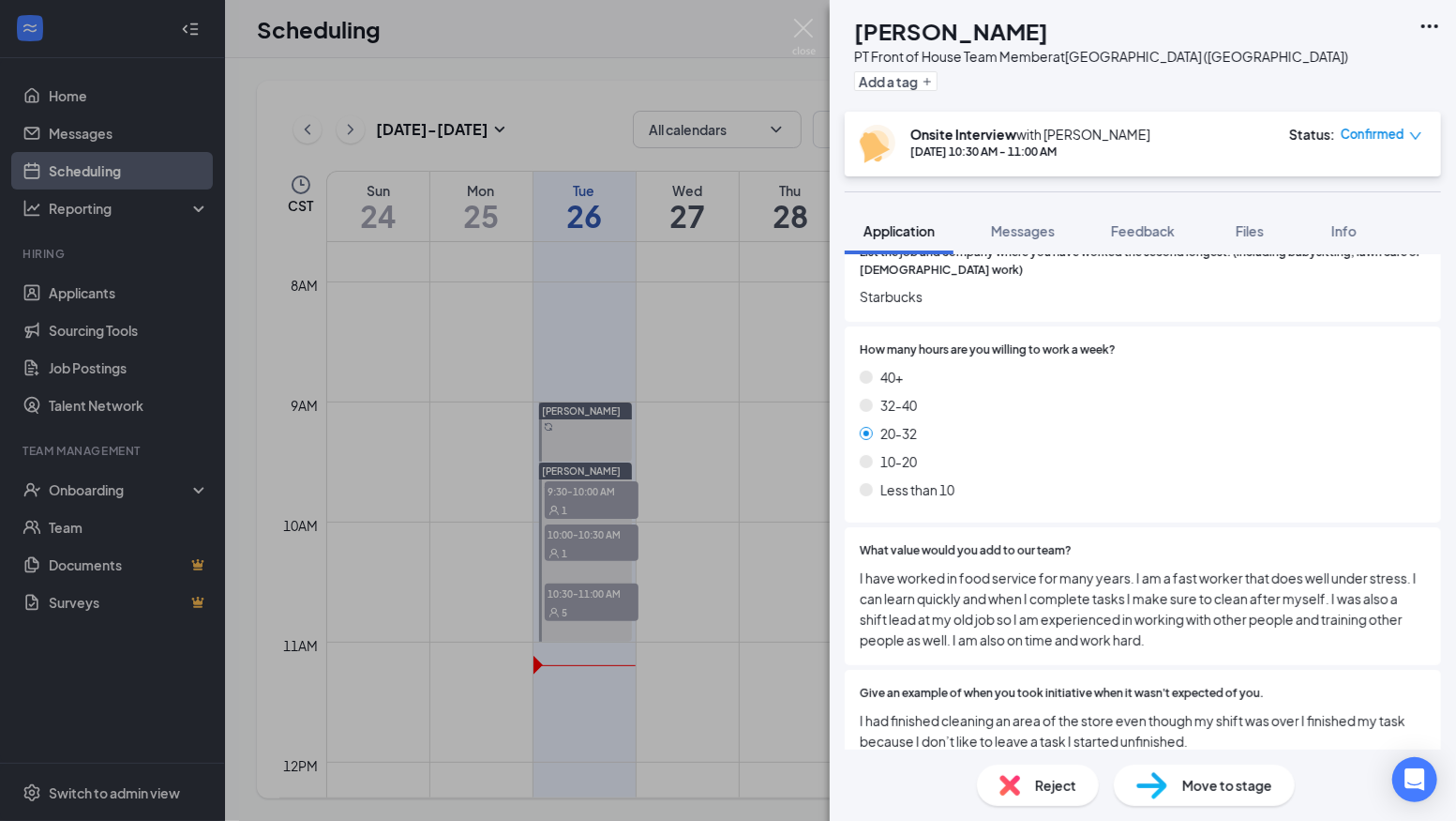
scroll to position [810, 0]
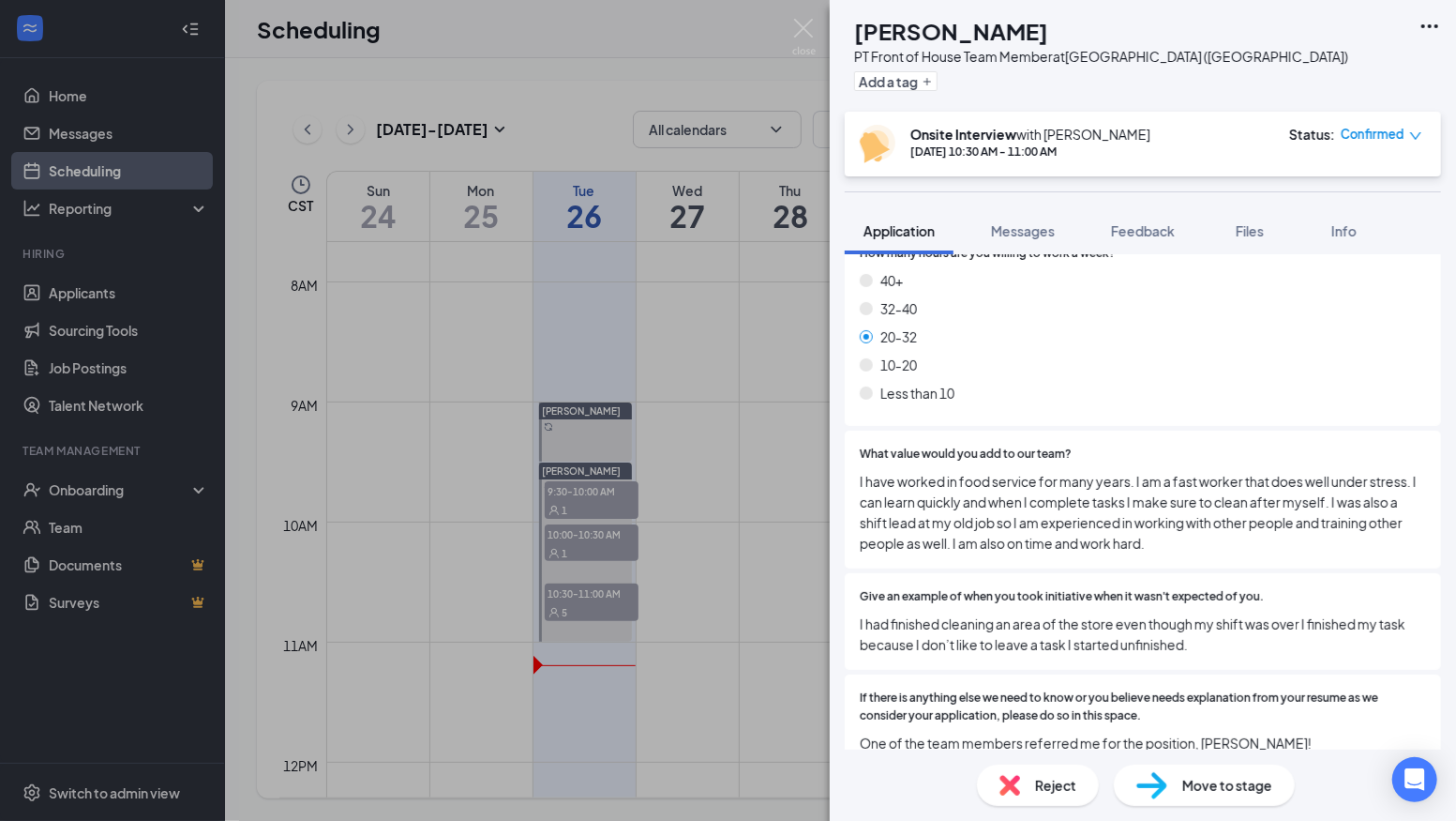
click at [1226, 784] on span "Move to stage" at bounding box center [1227, 784] width 90 height 21
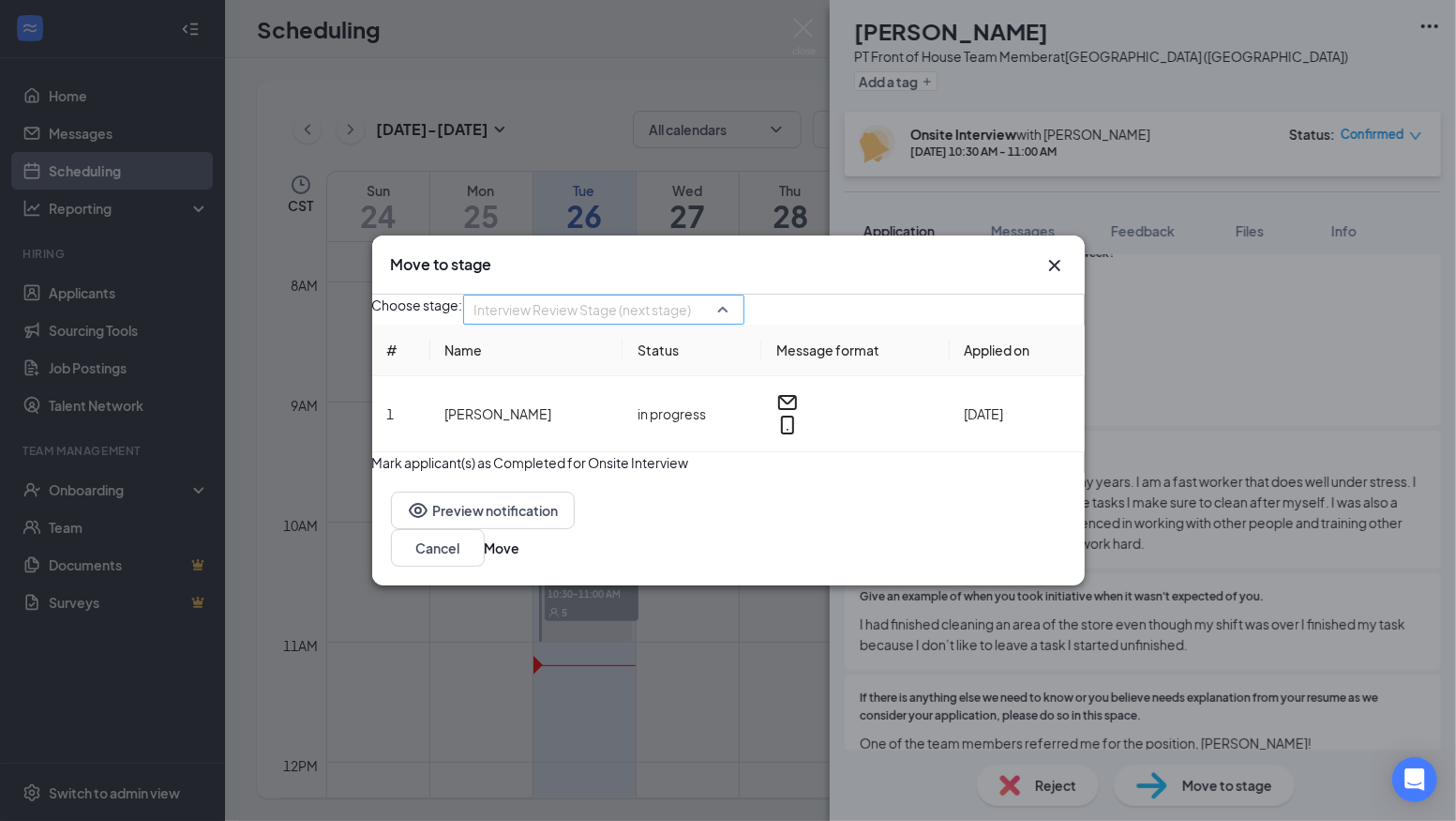
click at [733, 299] on span "Interview Review Stage (next stage)" at bounding box center [603, 310] width 259 height 28
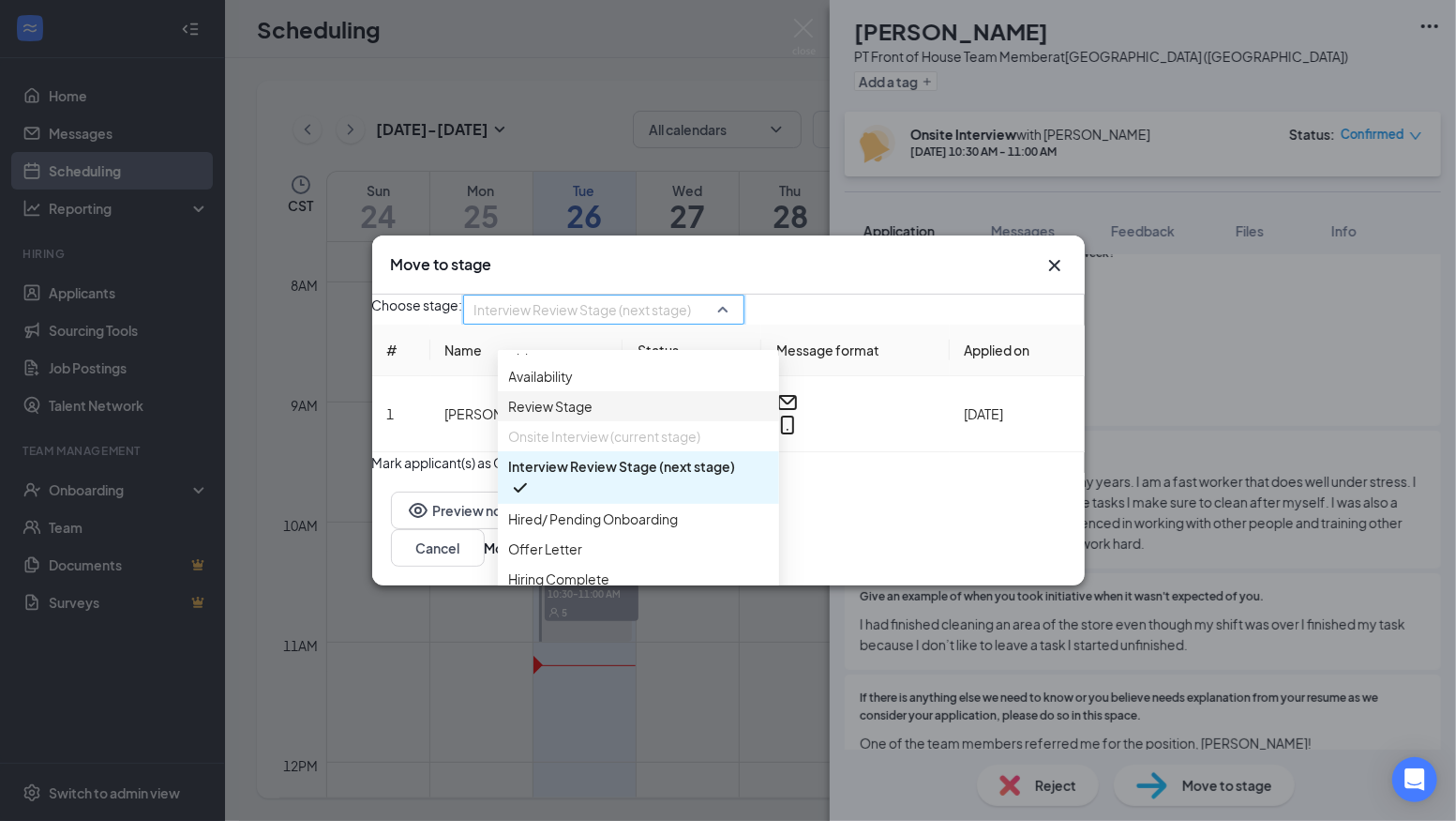
scroll to position [55, 0]
click at [639, 519] on span "Hired/ Pending Onboarding" at bounding box center [594, 518] width 170 height 21
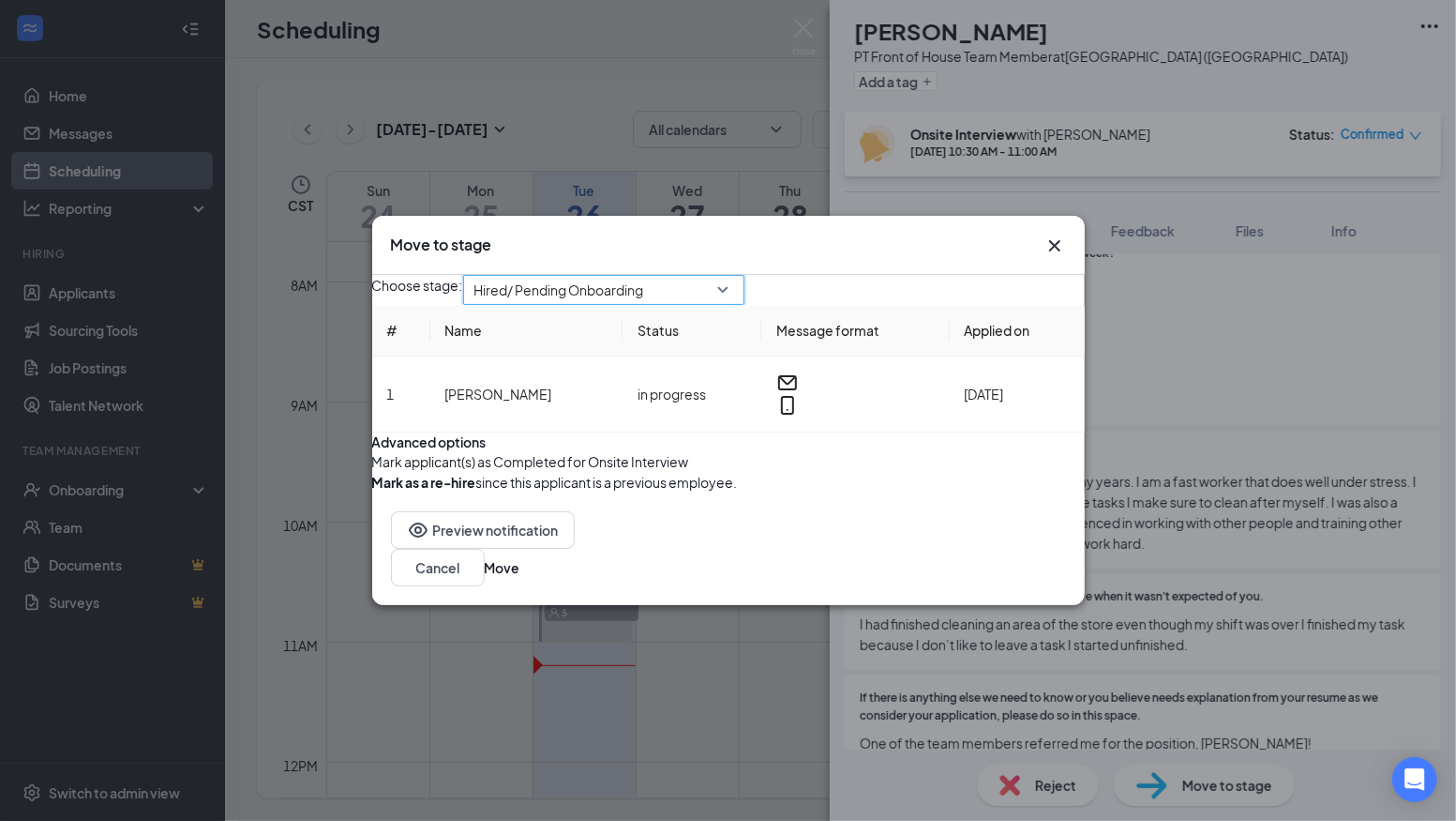
click at [372, 472] on button "button" at bounding box center [372, 461] width 0 height 21
click at [520, 578] on button "Move" at bounding box center [502, 567] width 36 height 21
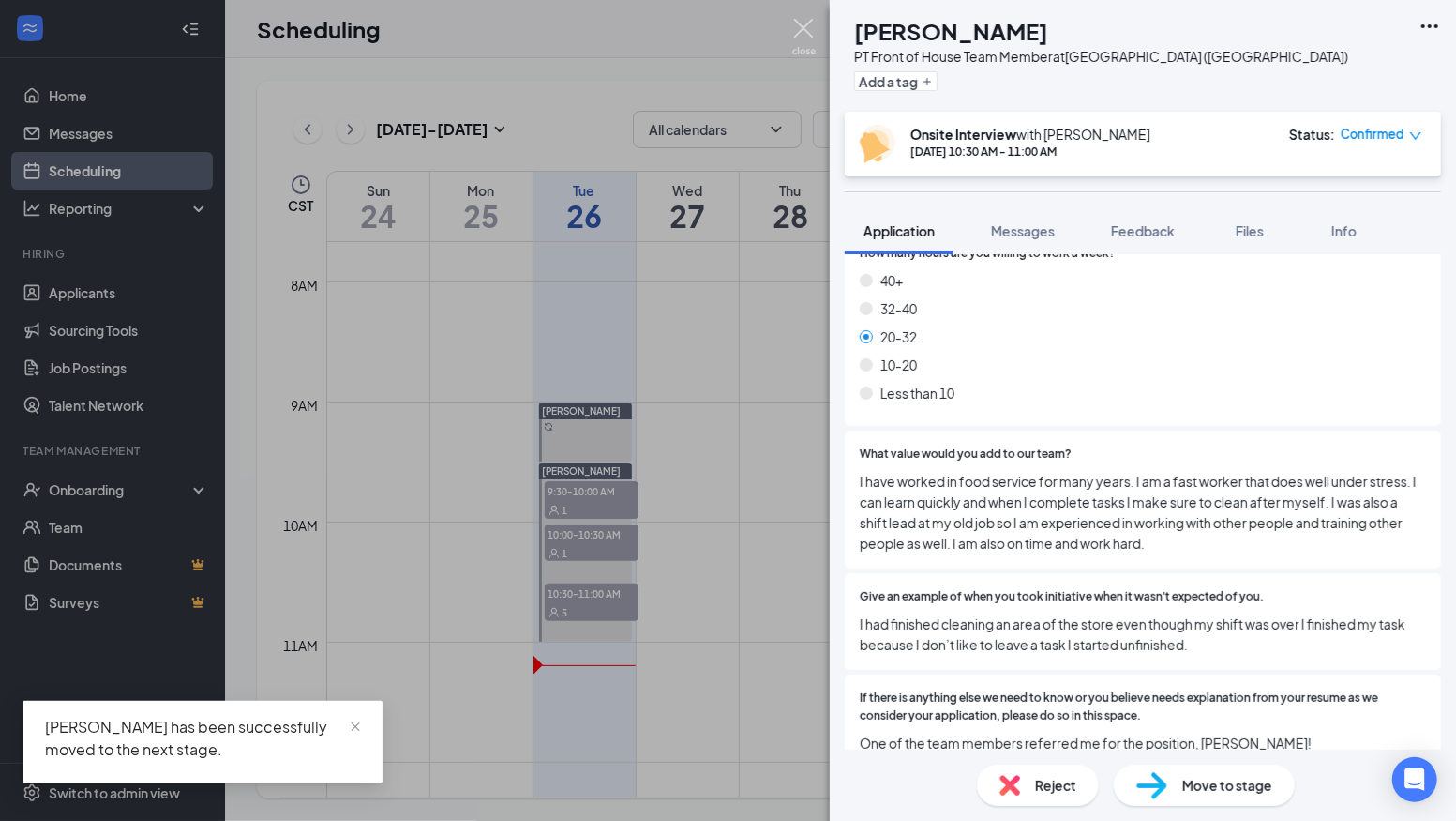
click at [802, 28] on img at bounding box center [804, 37] width 24 height 37
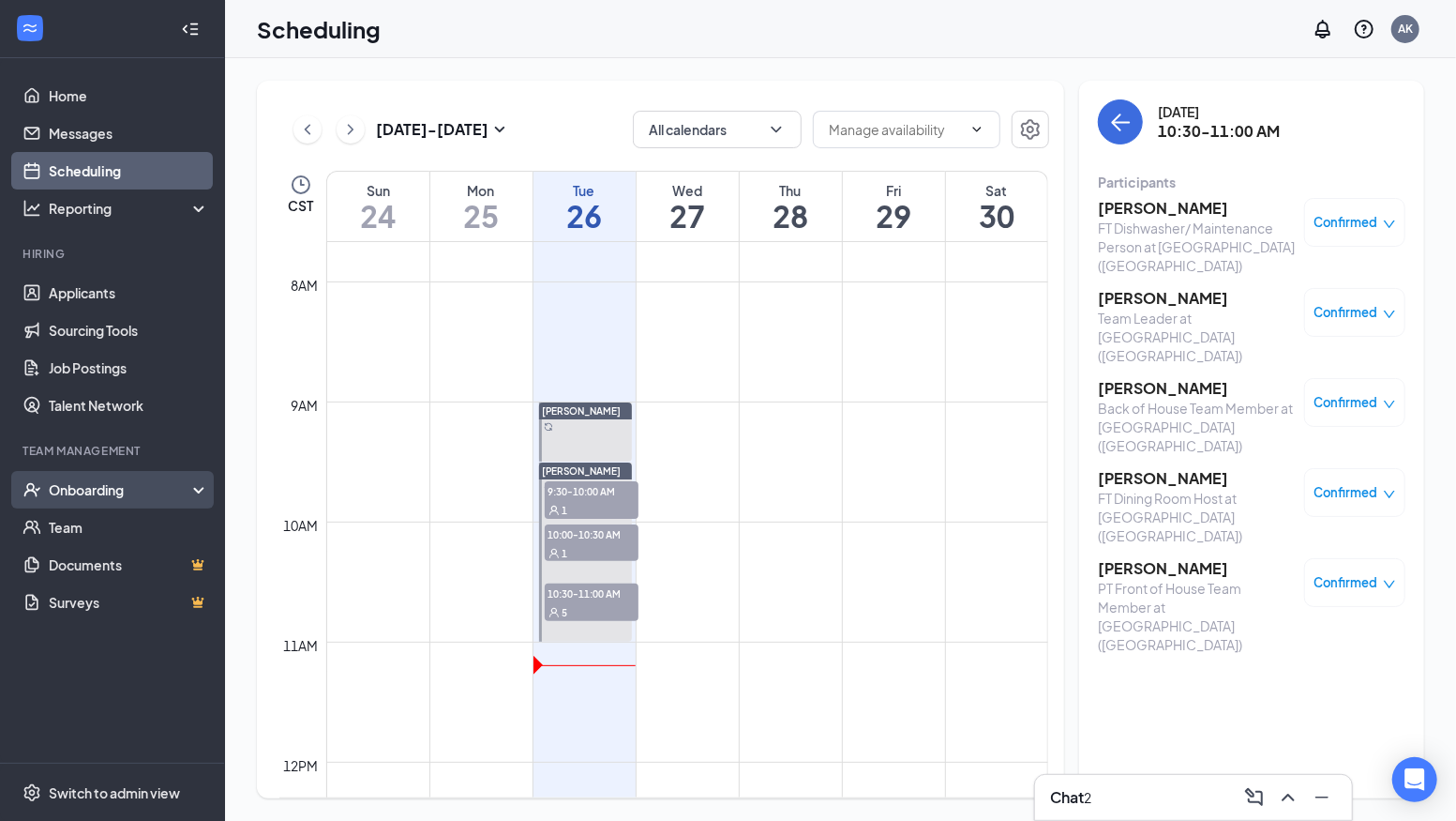
click at [101, 487] on div "Onboarding" at bounding box center [121, 489] width 145 height 19
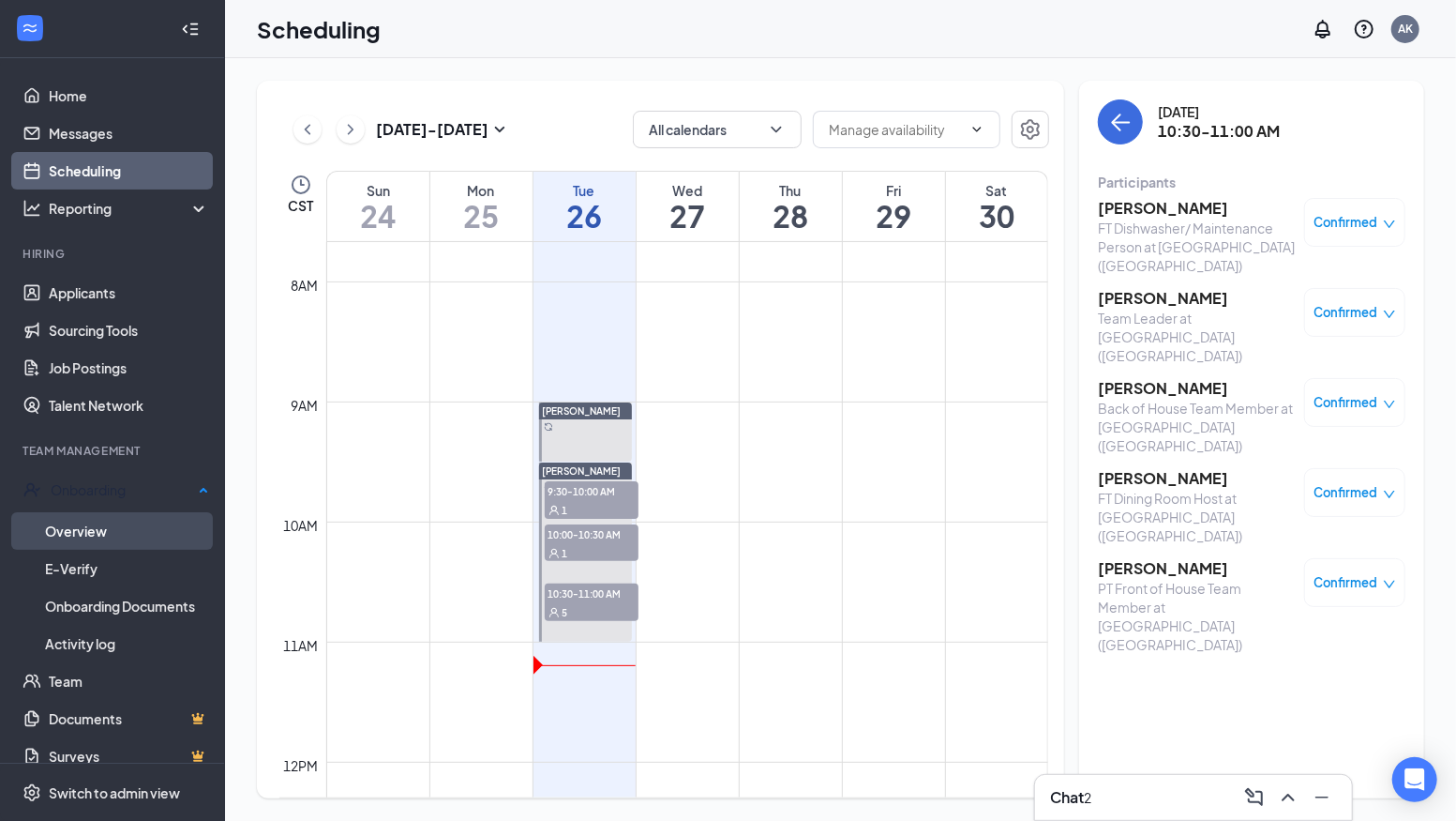
click at [95, 522] on link "Overview" at bounding box center [126, 531] width 164 height 38
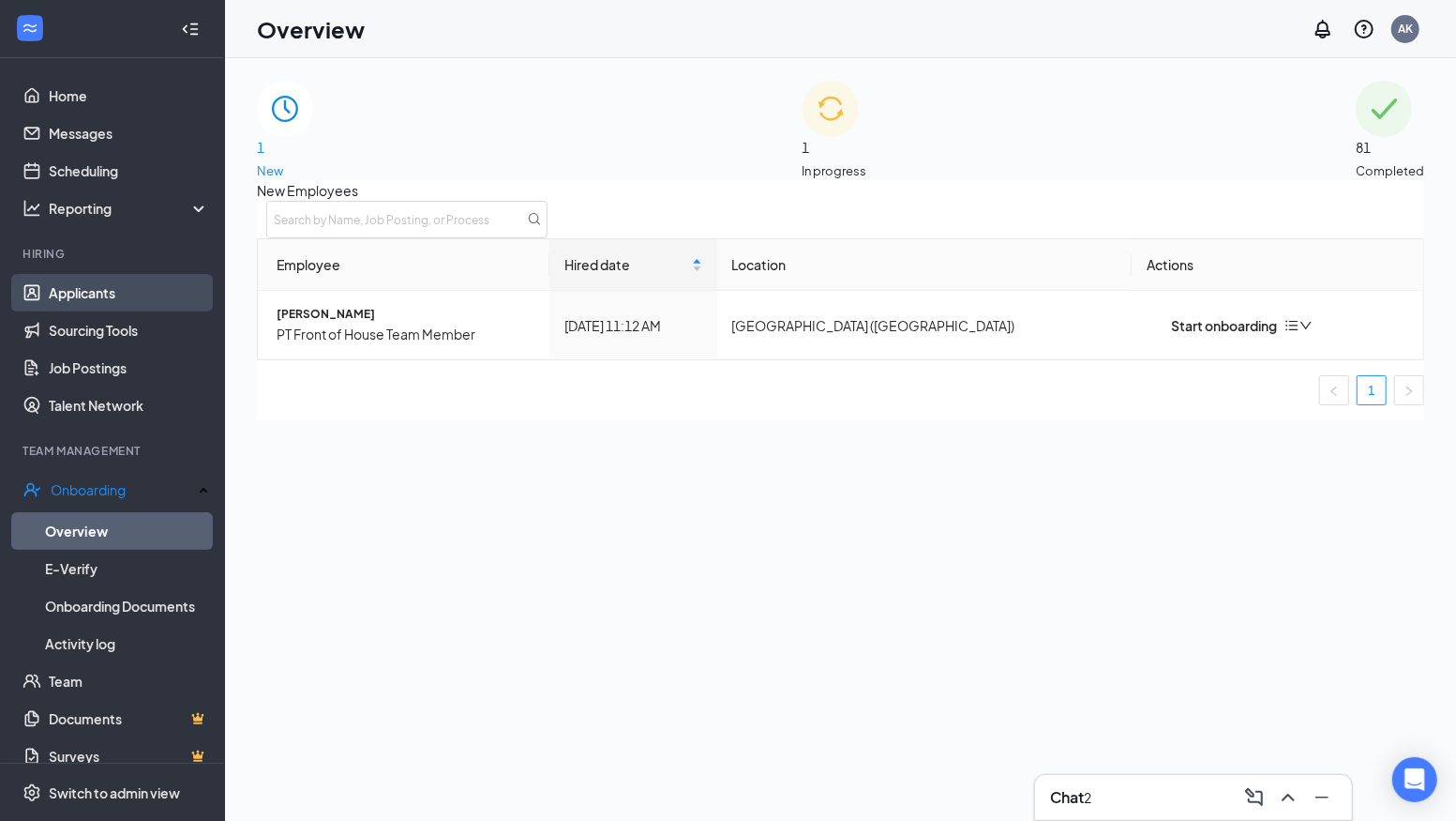
click at [93, 292] on link "Applicants" at bounding box center [129, 293] width 161 height 38
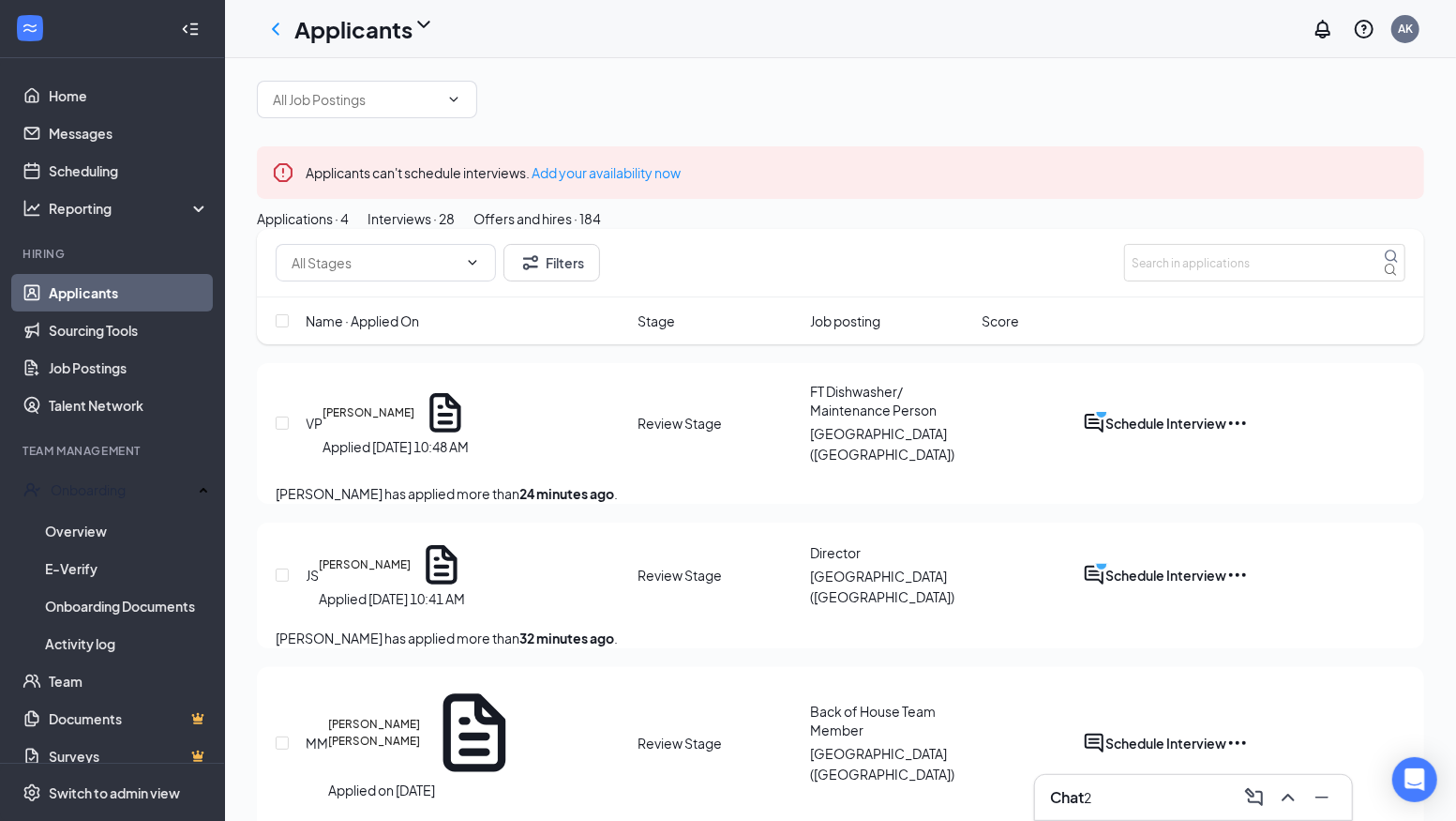
click at [601, 229] on div "Offers and hires · 184" at bounding box center [537, 218] width 127 height 21
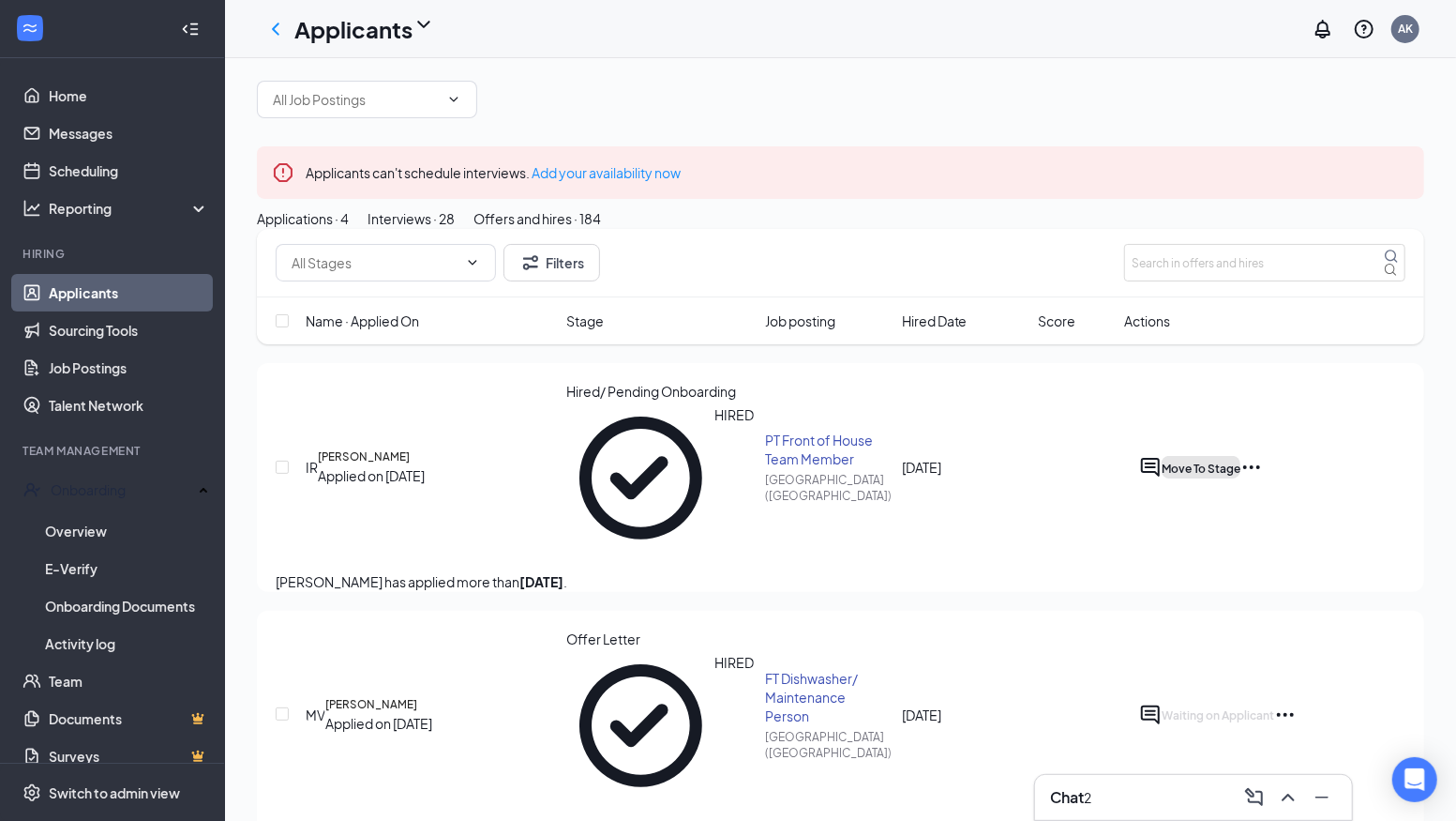
click at [1241, 476] on span "Move To Stage" at bounding box center [1201, 469] width 78 height 14
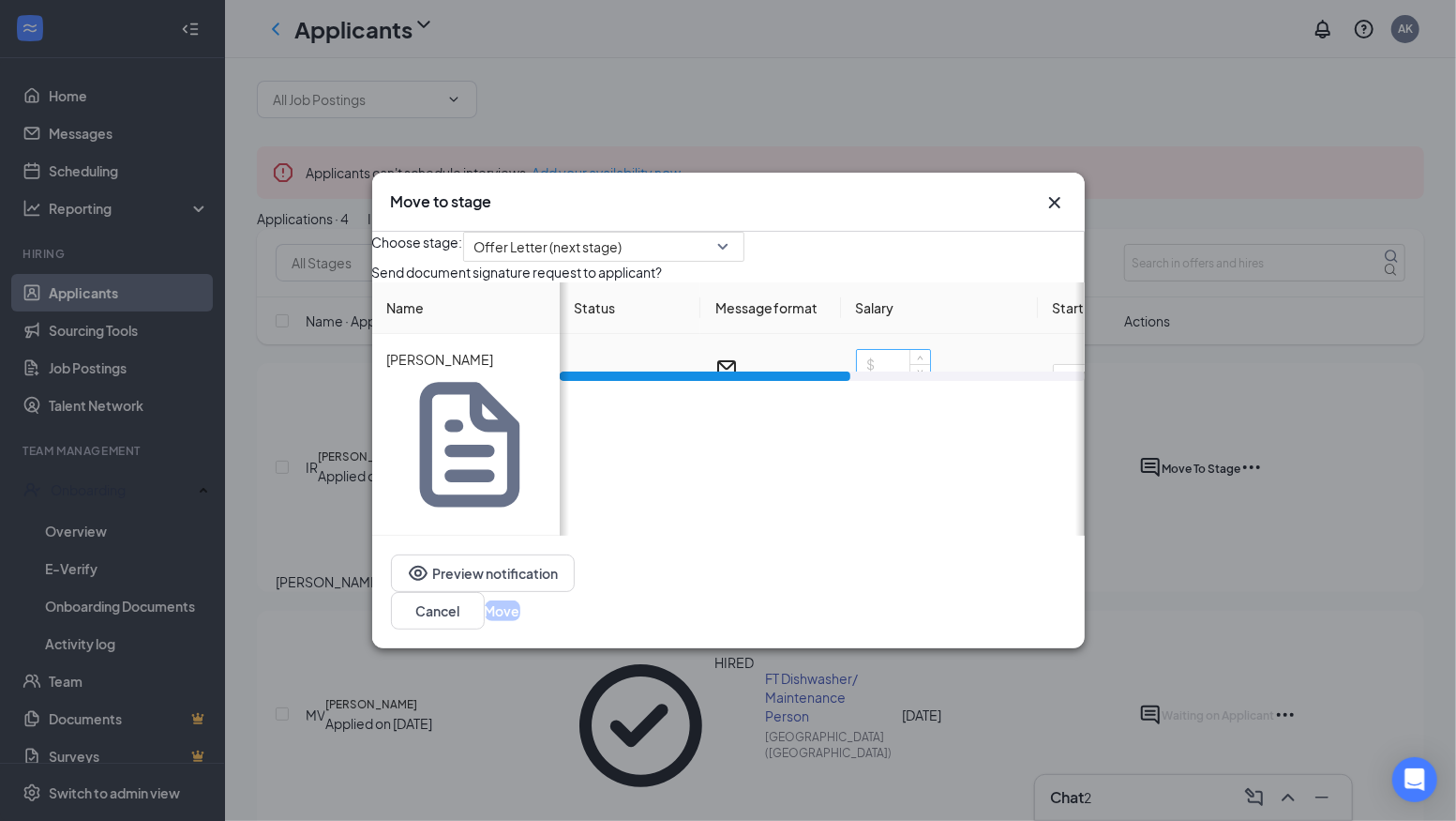
click at [918, 378] on input at bounding box center [894, 363] width 73 height 28
type input "16.6"
click at [520, 601] on button "Move" at bounding box center [502, 611] width 36 height 21
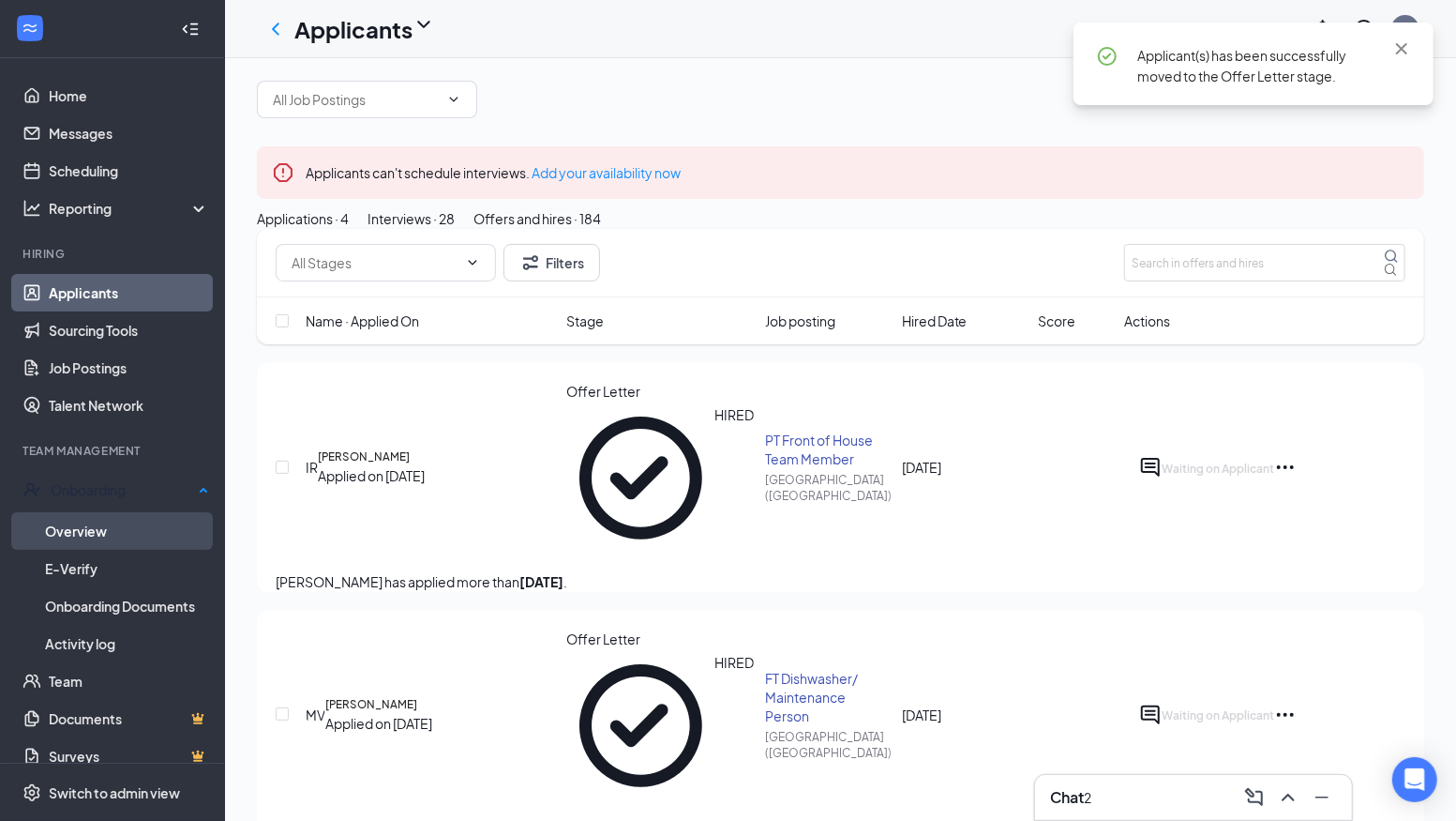
click at [85, 535] on link "Overview" at bounding box center [126, 531] width 164 height 38
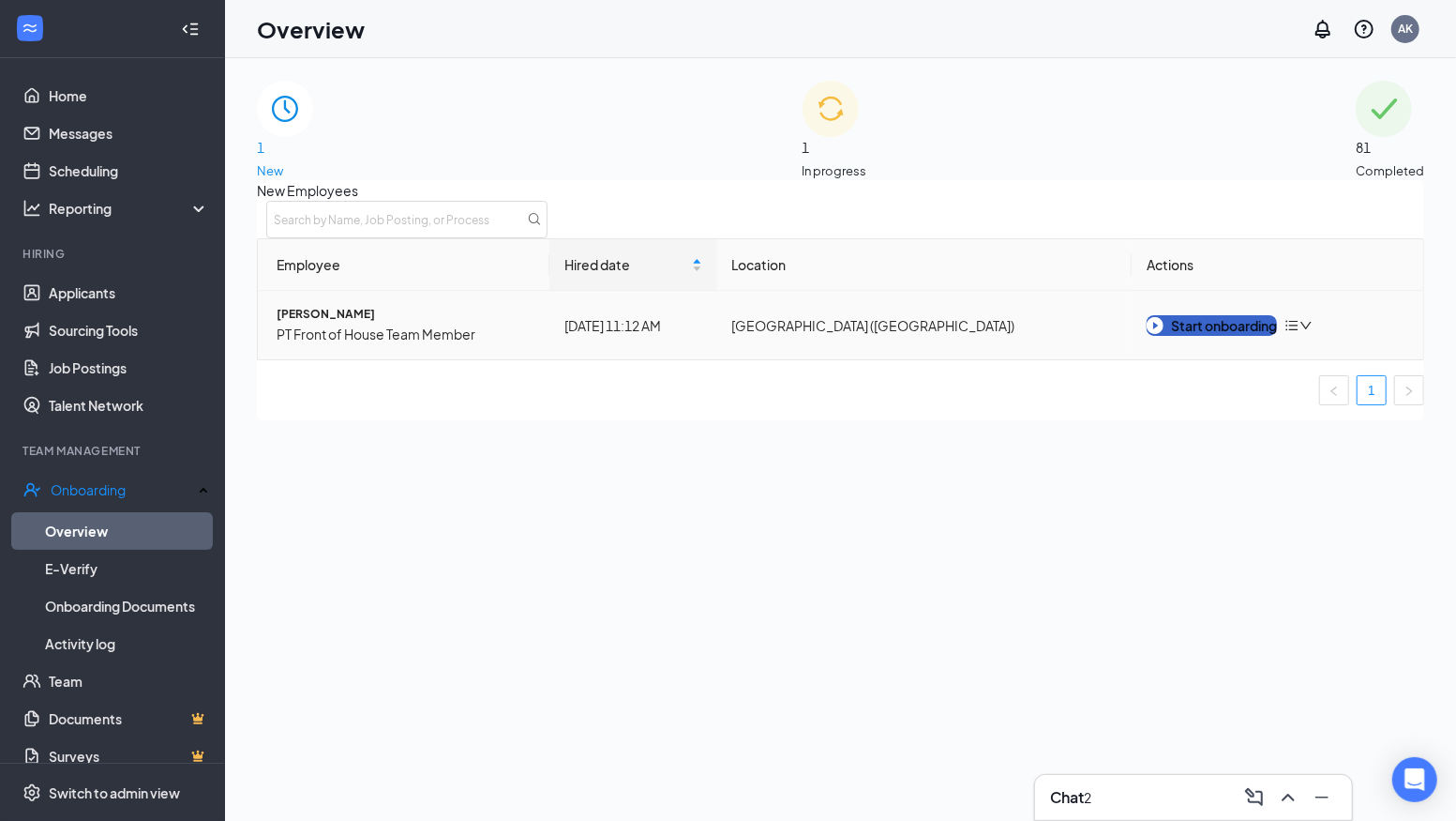
click at [1244, 336] on div "Start onboarding" at bounding box center [1212, 325] width 130 height 21
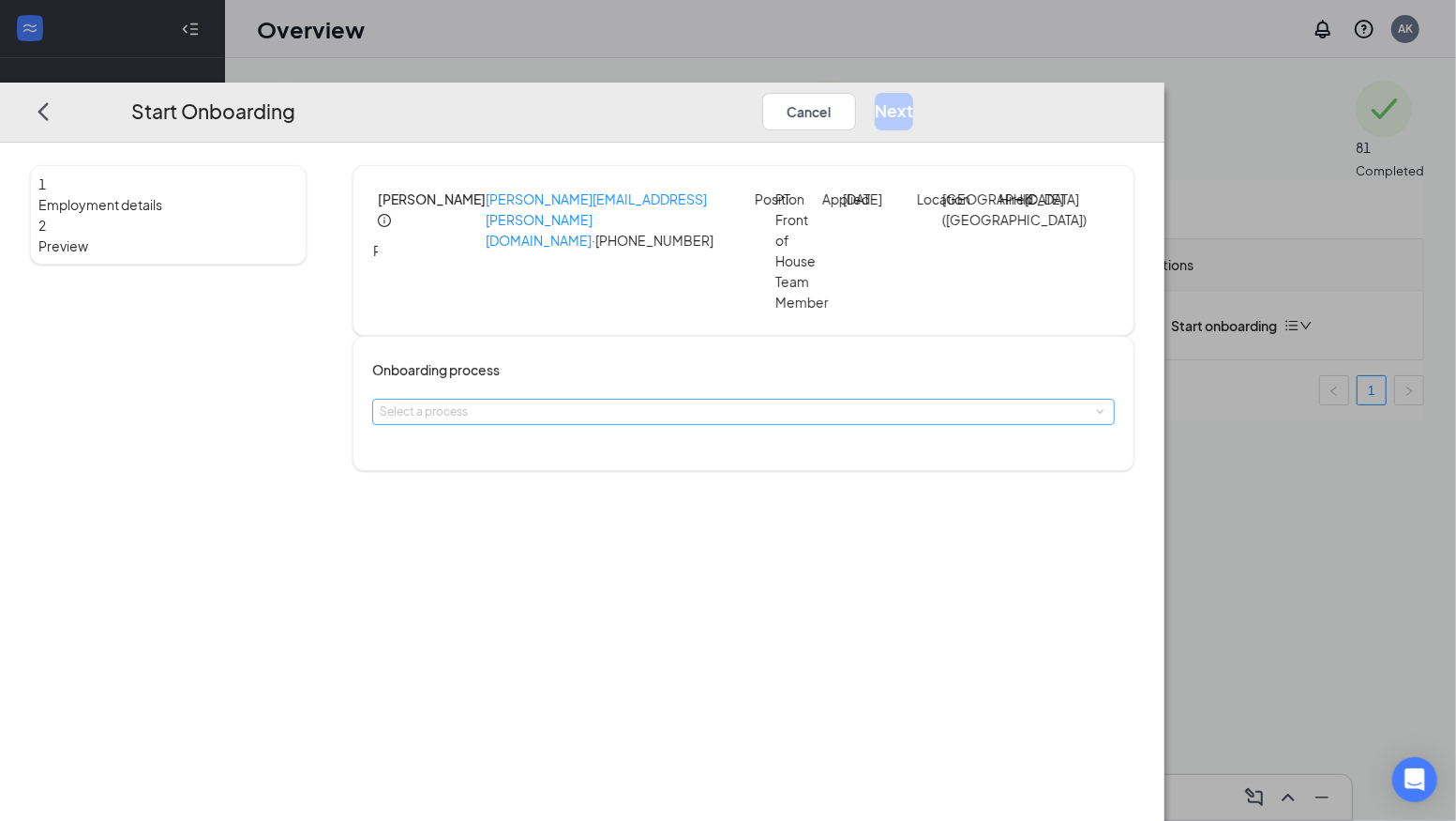
click at [601, 402] on div "Select a process" at bounding box center [740, 411] width 721 height 19
click at [585, 416] on li "Team Member" at bounding box center [616, 415] width 308 height 31
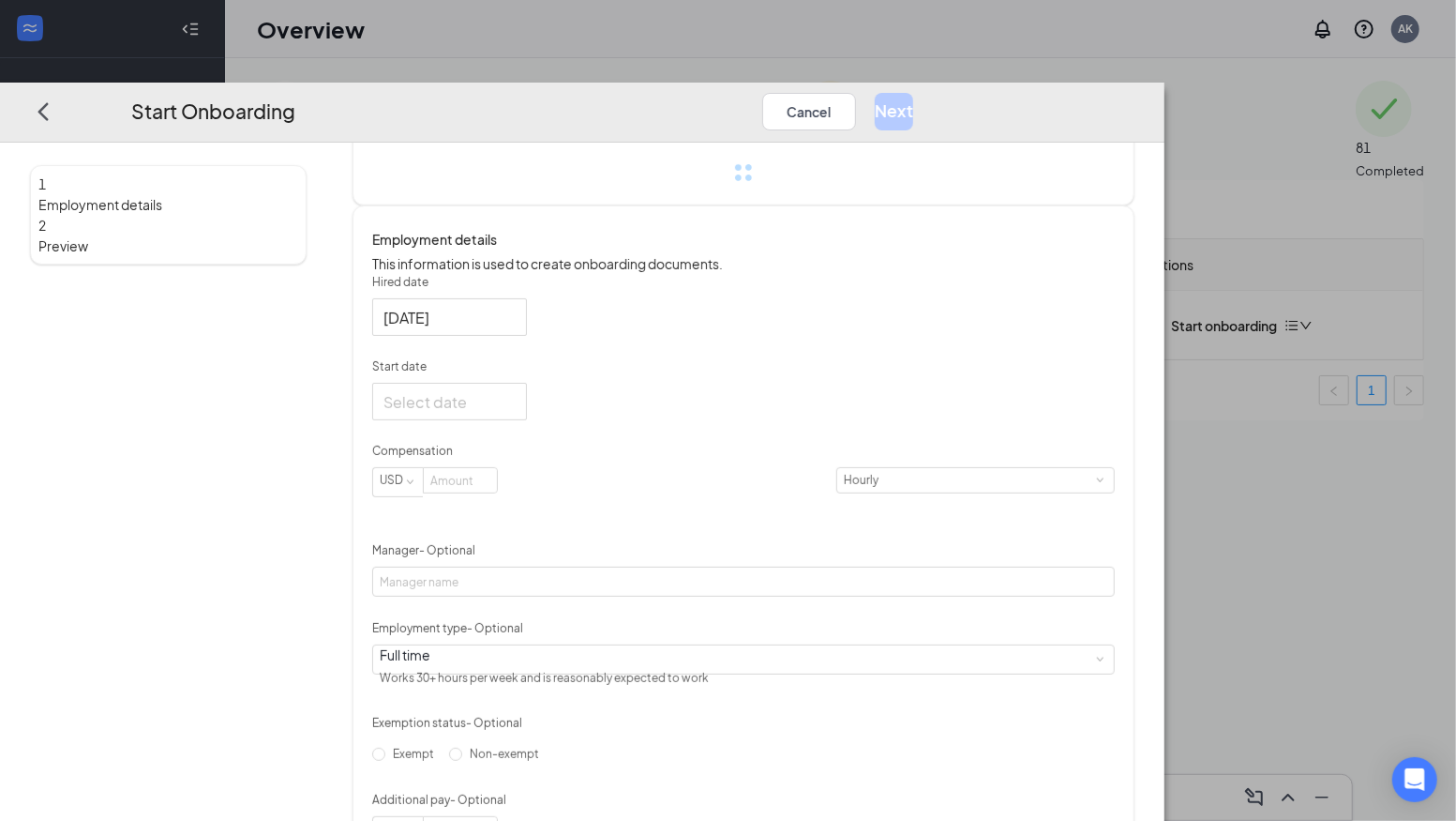
scroll to position [335, 0]
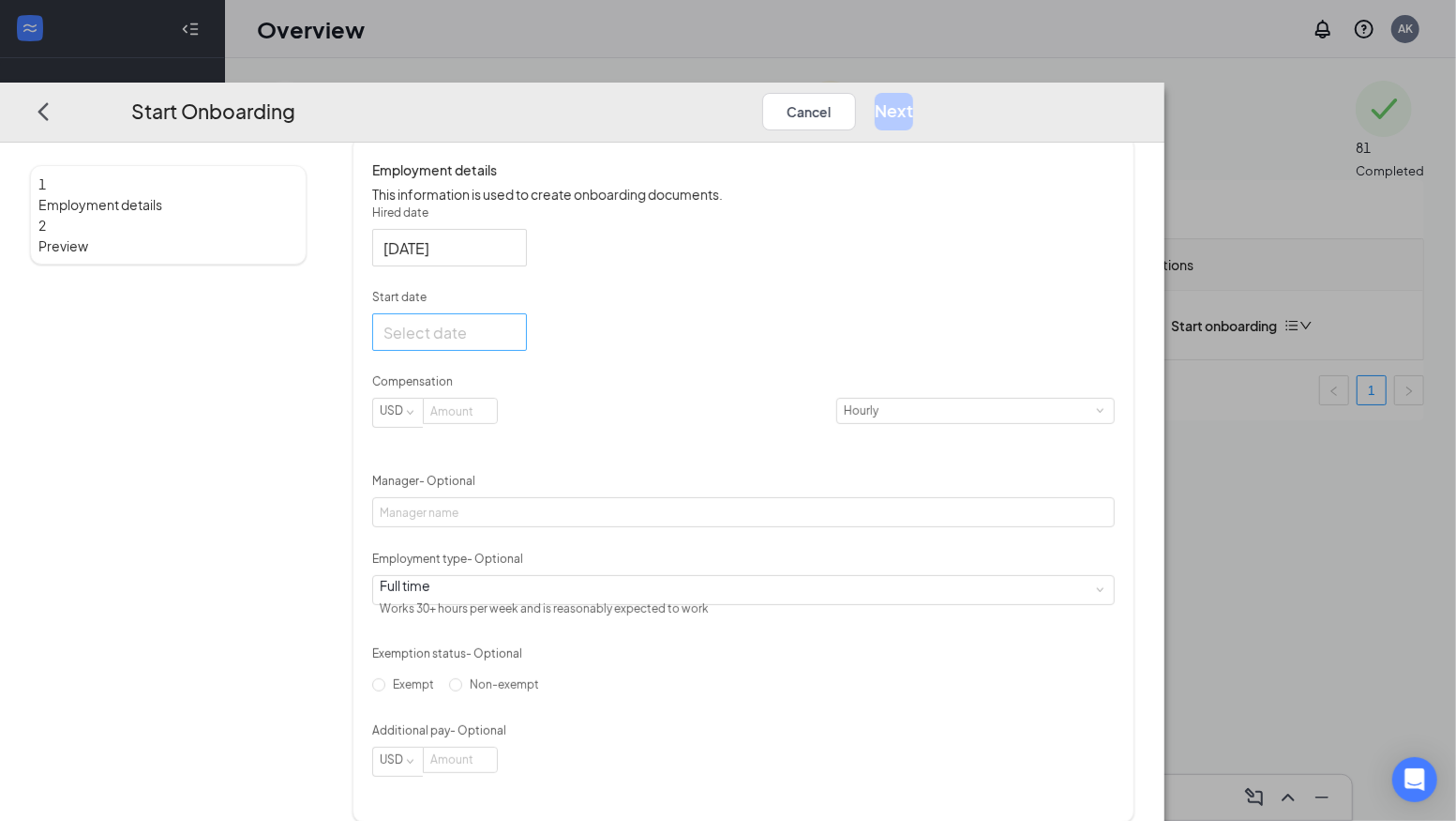
click at [516, 330] on div at bounding box center [449, 332] width 132 height 24
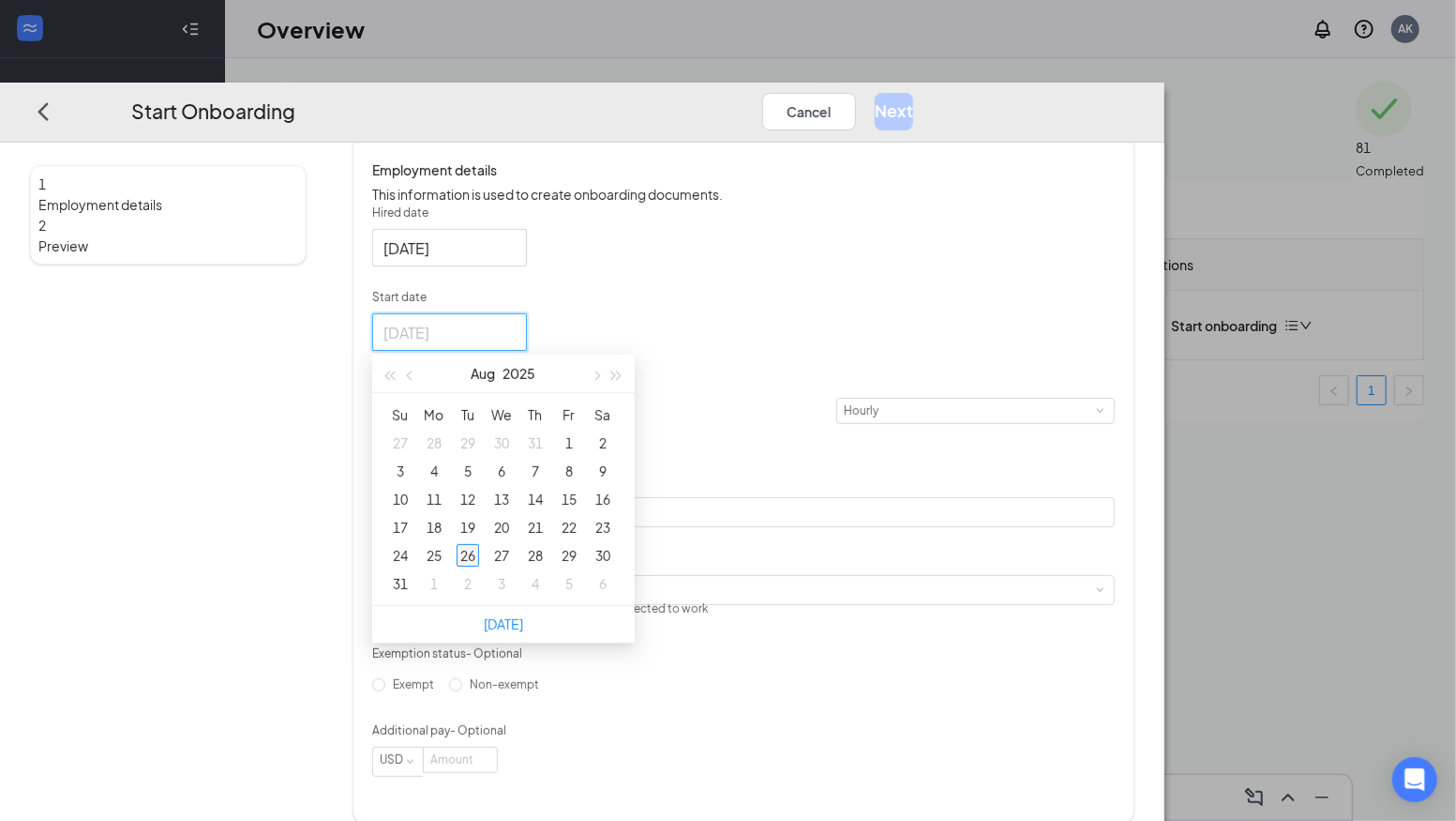
type input "Aug 26, 2025"
click at [479, 546] on div "26" at bounding box center [467, 555] width 23 height 23
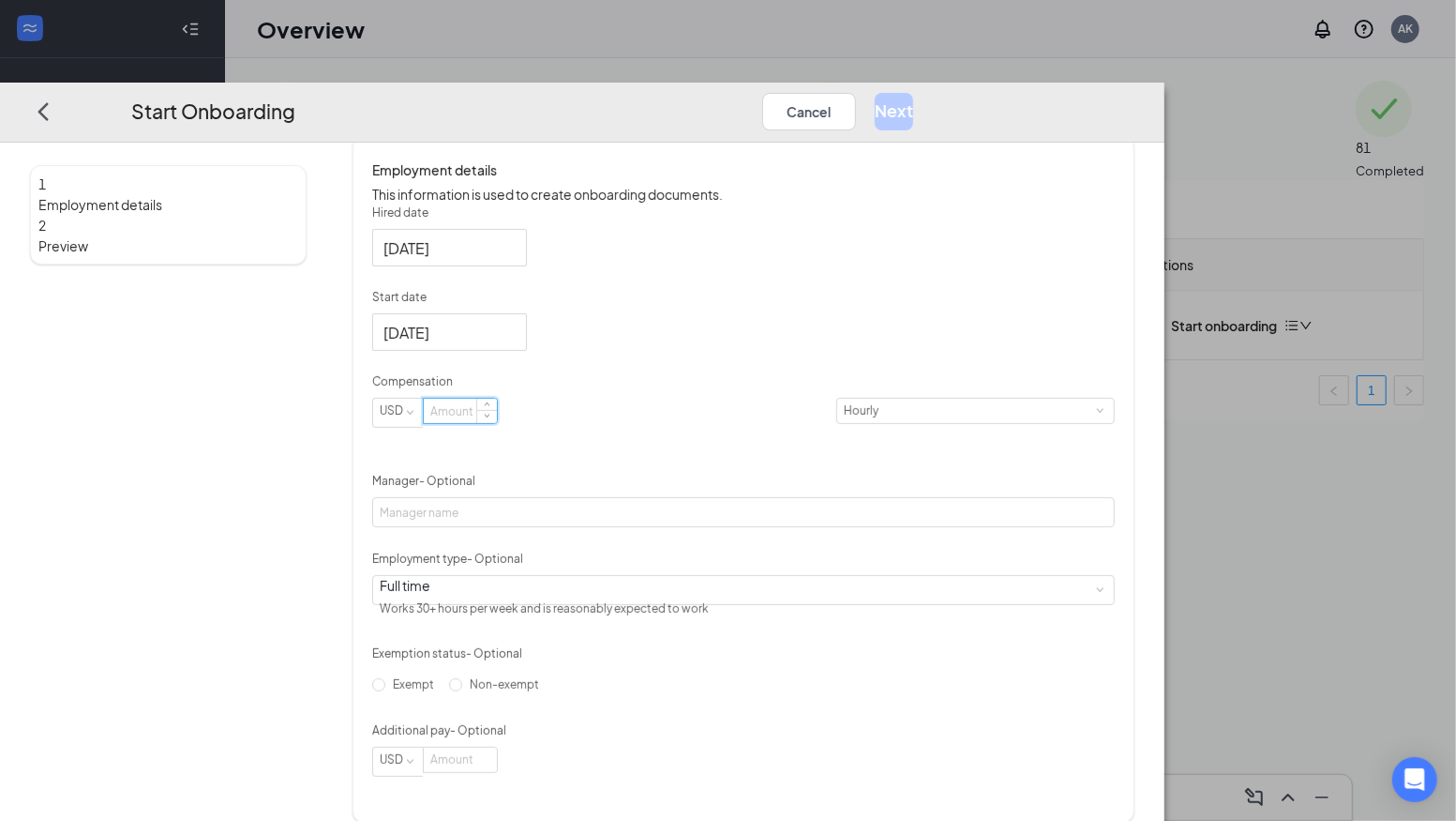
click at [497, 413] on input at bounding box center [461, 411] width 73 height 25
type input "16.6"
click at [913, 92] on button "Next" at bounding box center [894, 111] width 39 height 38
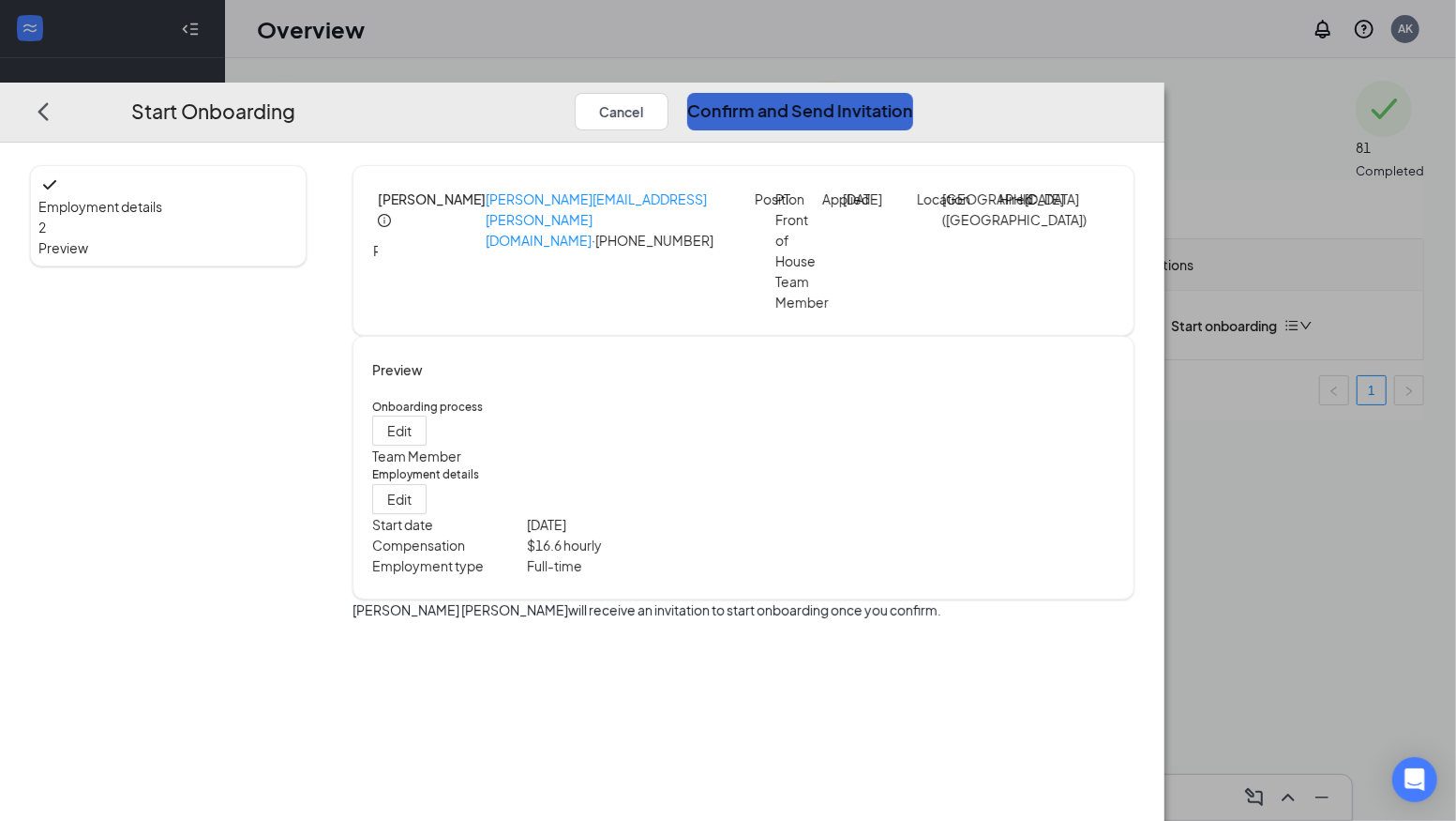
scroll to position [0, 0]
click at [913, 92] on button "Confirm and Send Invitation" at bounding box center [801, 111] width 226 height 38
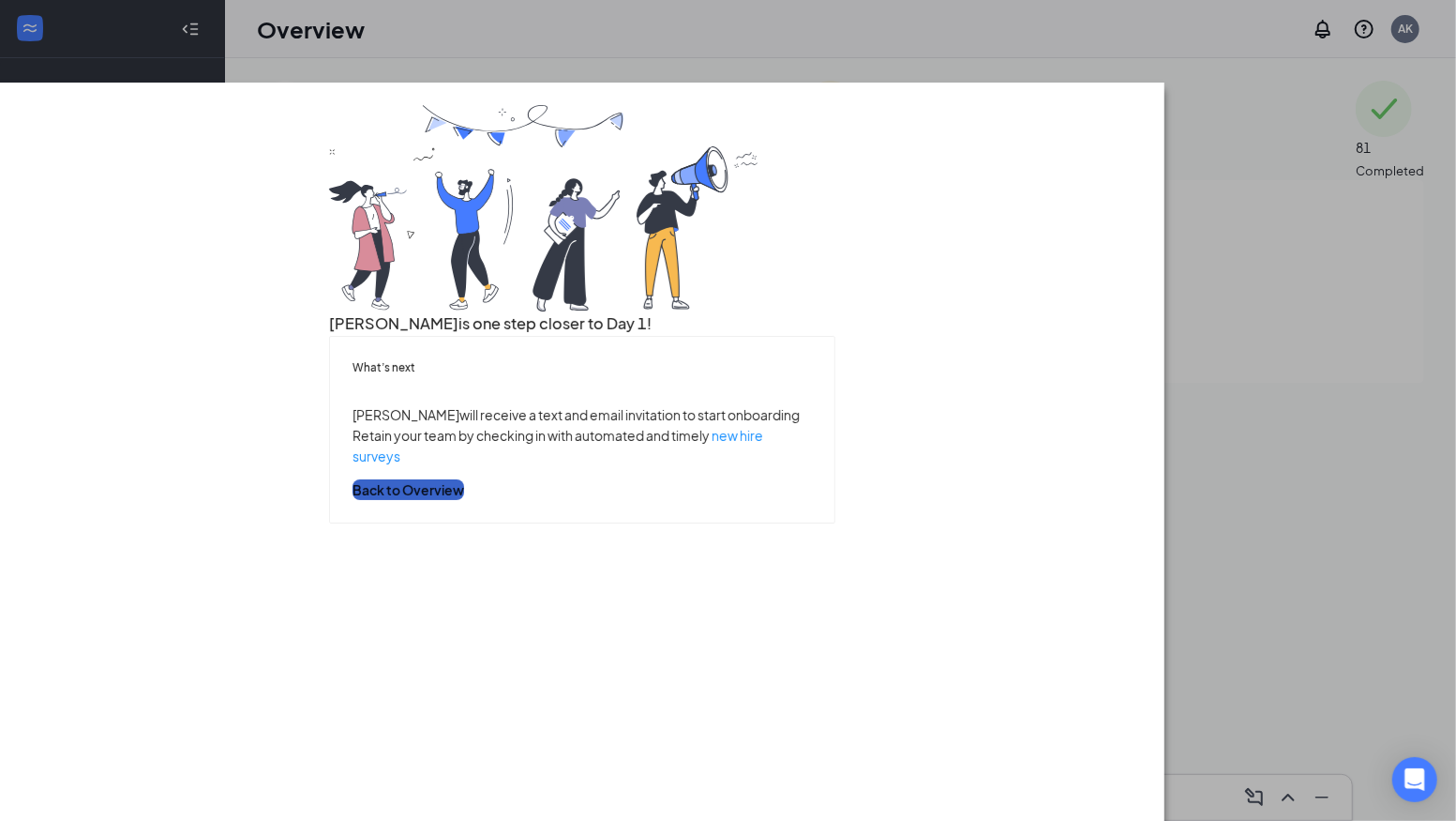
click at [464, 499] on button "Back to Overview" at bounding box center [408, 488] width 111 height 21
